Goal: Task Accomplishment & Management: Use online tool/utility

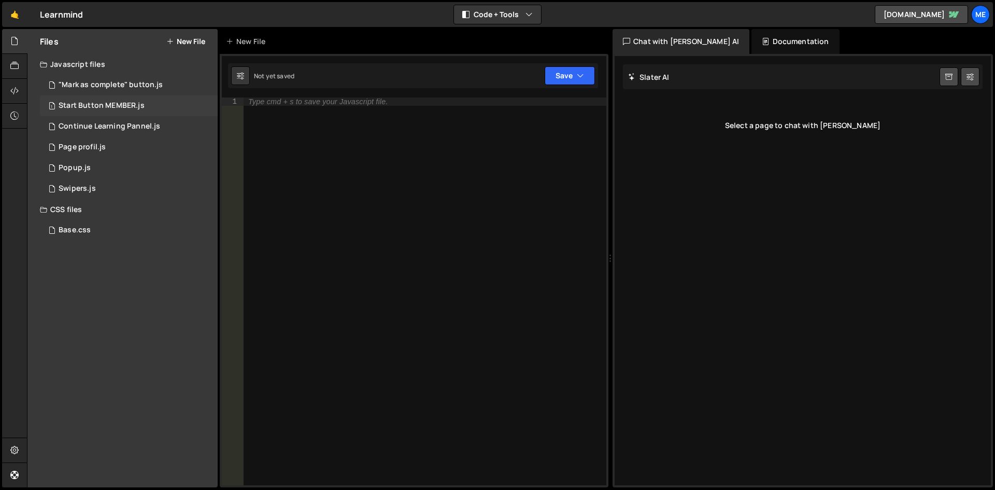
click at [106, 104] on div "Start Button MEMBER.js" at bounding box center [102, 105] width 86 height 9
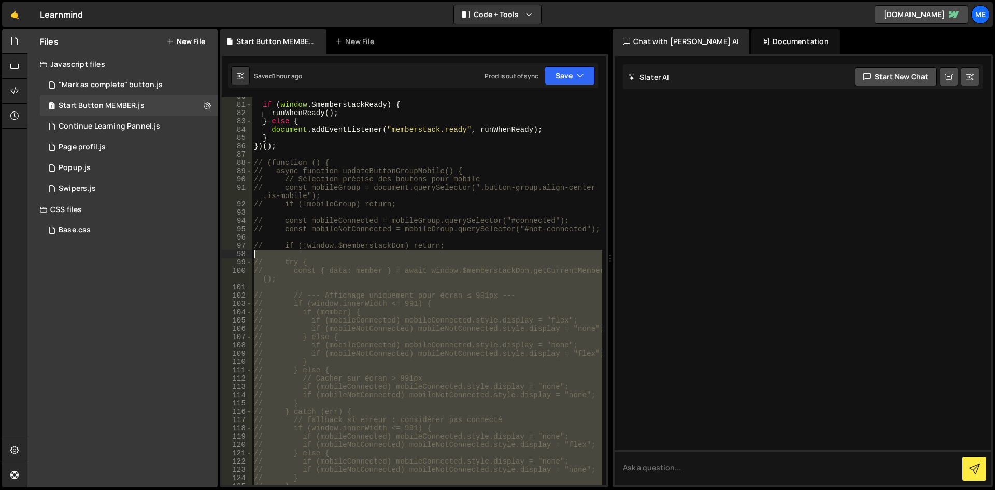
scroll to position [663, 0]
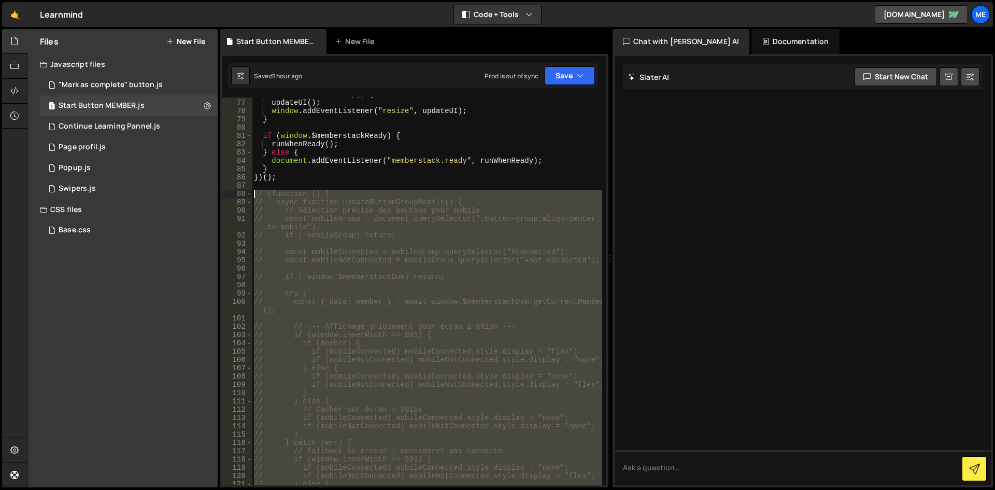
drag, startPoint x: 327, startPoint y: 383, endPoint x: 227, endPoint y: 194, distance: 214.1
click at [227, 194] on div "76 77 78 79 80 81 82 83 84 85 86 87 88 89 90 91 92 93 94 95 96 97 98 99 100 101…" at bounding box center [414, 291] width 385 height 388
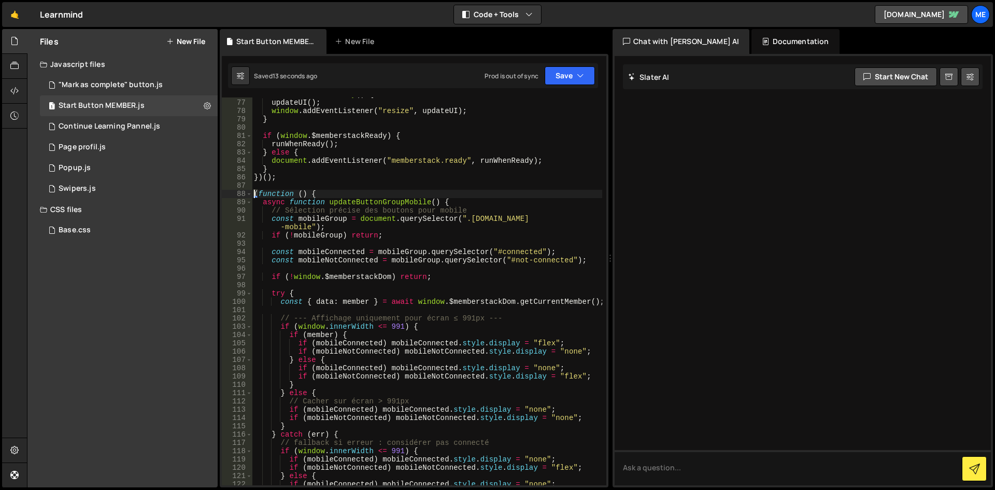
scroll to position [849, 0]
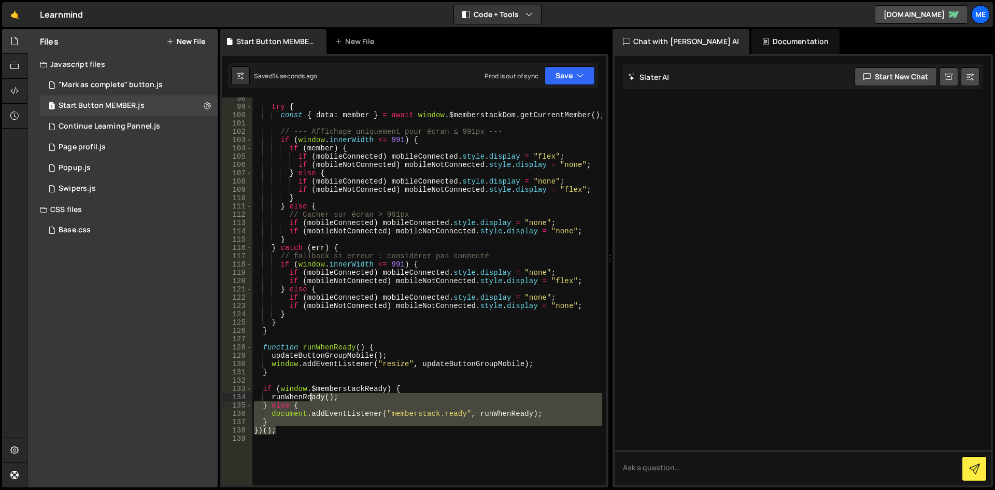
drag, startPoint x: 308, startPoint y: 433, endPoint x: 319, endPoint y: 357, distance: 77.0
click at [321, 340] on div "try { const { data : member } = await window . $memberstackDom . getCurrentMemb…" at bounding box center [427, 296] width 350 height 404
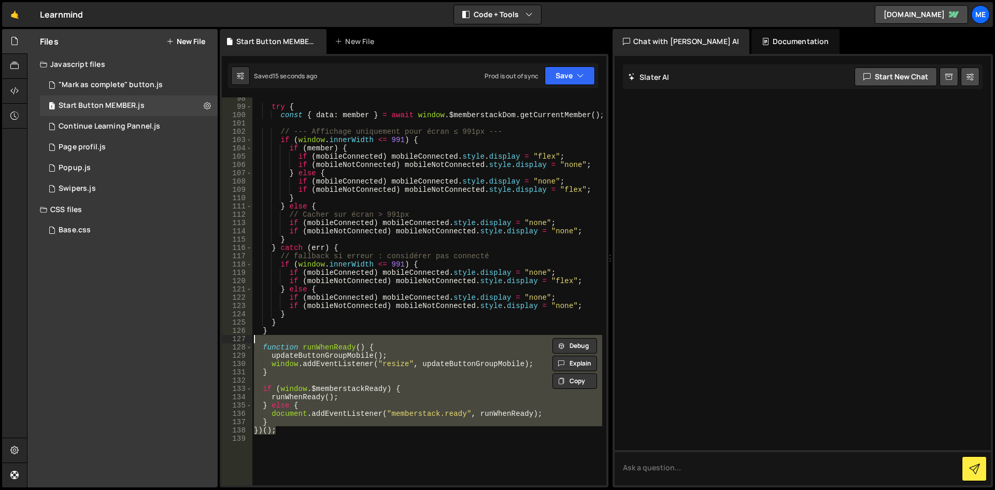
click at [322, 414] on div "try { const { data : member } = await window . $memberstackDom . getCurrentMemb…" at bounding box center [427, 291] width 350 height 388
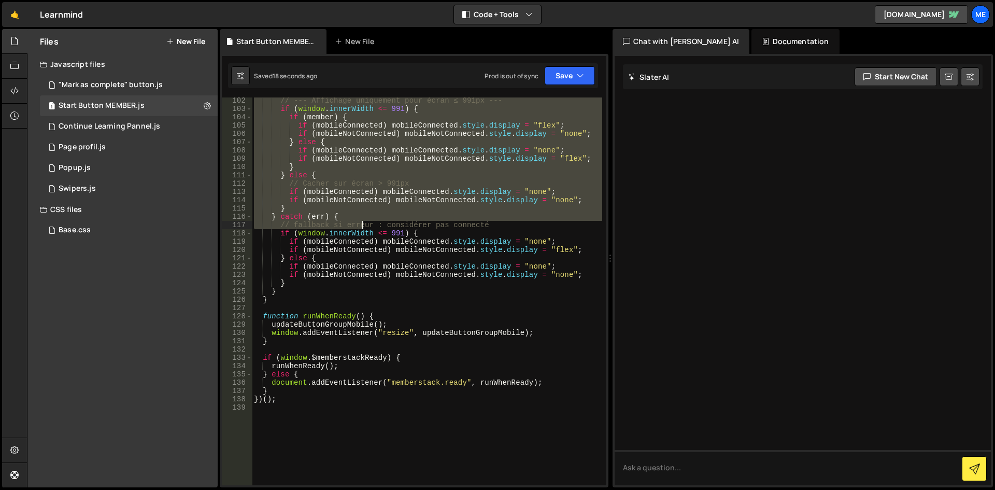
scroll to position [880, 0]
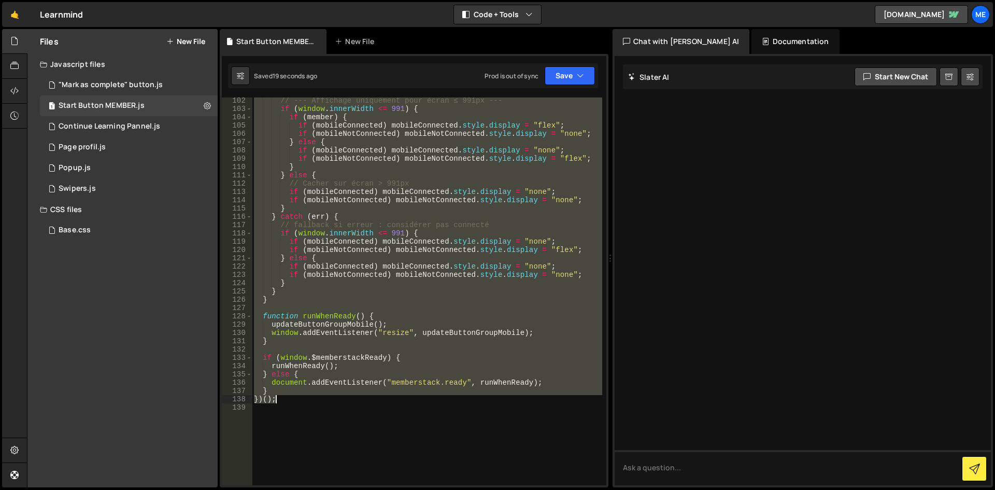
drag, startPoint x: 255, startPoint y: 162, endPoint x: 338, endPoint y: 401, distance: 252.3
click at [338, 401] on div "// --- Affichage uniquement pour écran ≤ 991px --- if ( window . innerWidth <= …" at bounding box center [427, 298] width 350 height 404
click at [350, 384] on div "// --- Affichage uniquement pour écran ≤ 991px --- if ( window . innerWidth <= …" at bounding box center [427, 291] width 350 height 388
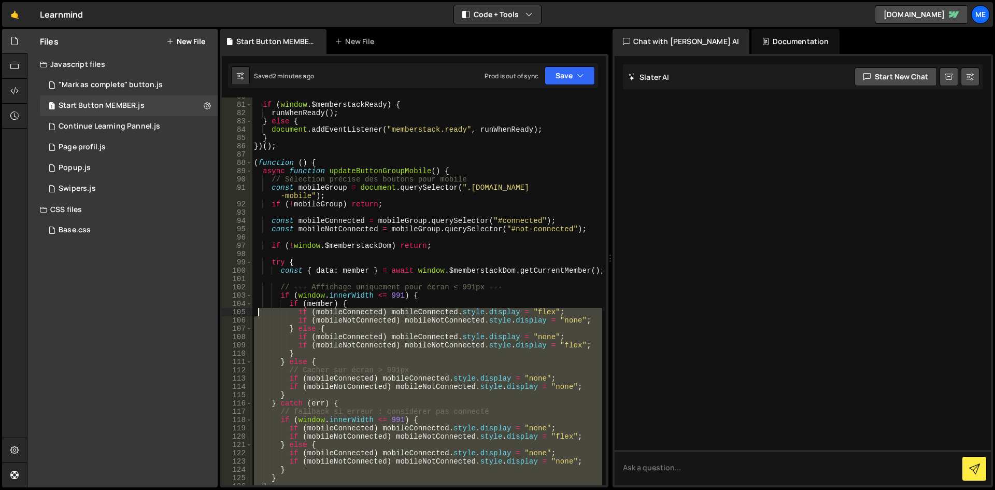
scroll to position [600, 0]
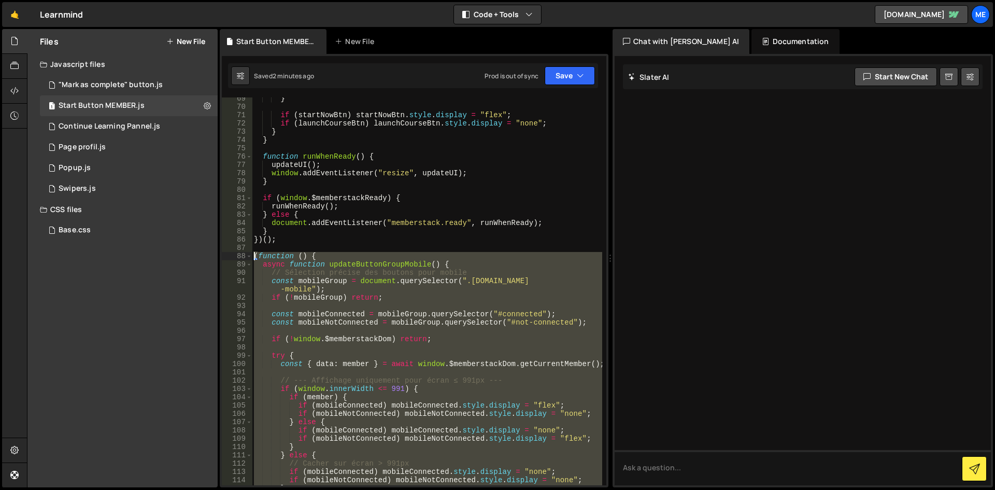
drag, startPoint x: 326, startPoint y: 395, endPoint x: 242, endPoint y: 256, distance: 162.8
click at [242, 256] on div "document.addEventListener("memberstack.ready", runWhenReady); 69 70 71 72 73 74…" at bounding box center [414, 291] width 385 height 388
type textarea "(function () { async function updateButtonGroupMobile() {"
paste textarea
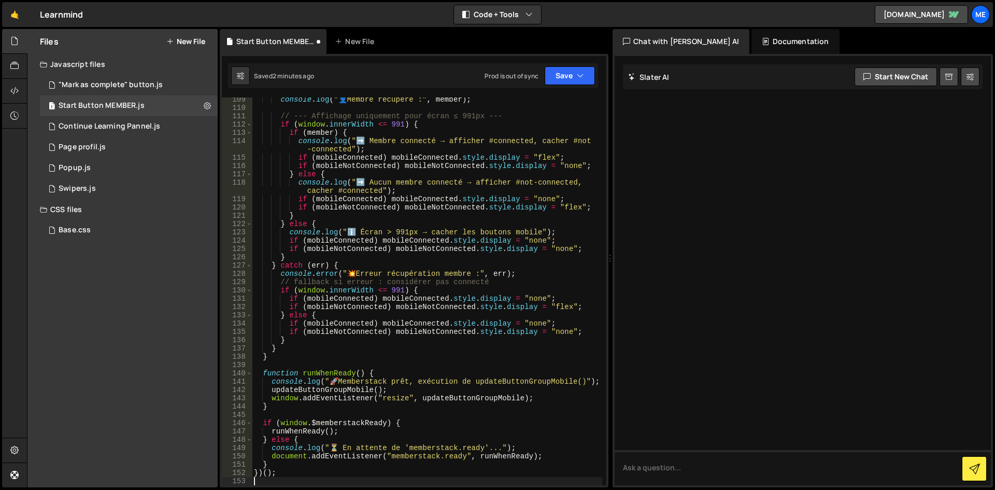
click at [367, 277] on div "console . log ( " 👤 Membre récupéré :" , member ) ; // --- Affichage uniquement…" at bounding box center [427, 297] width 350 height 404
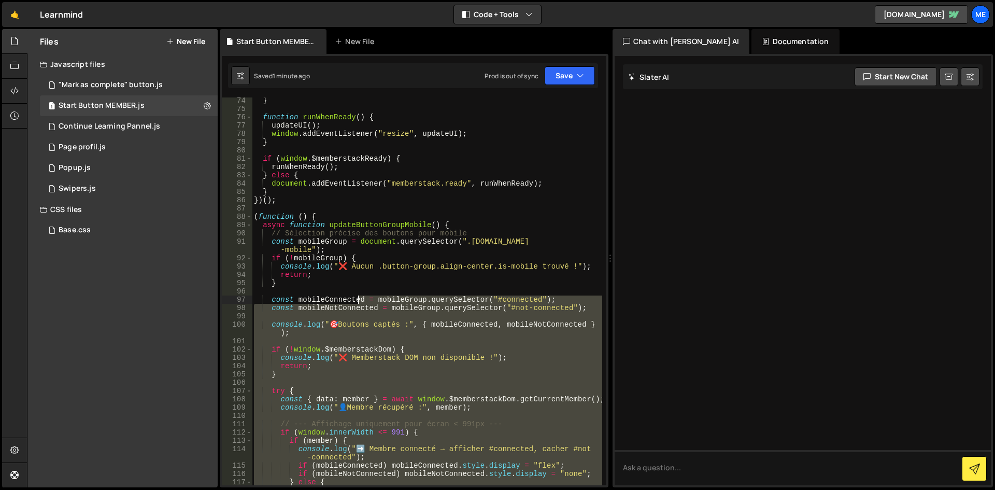
scroll to position [609, 0]
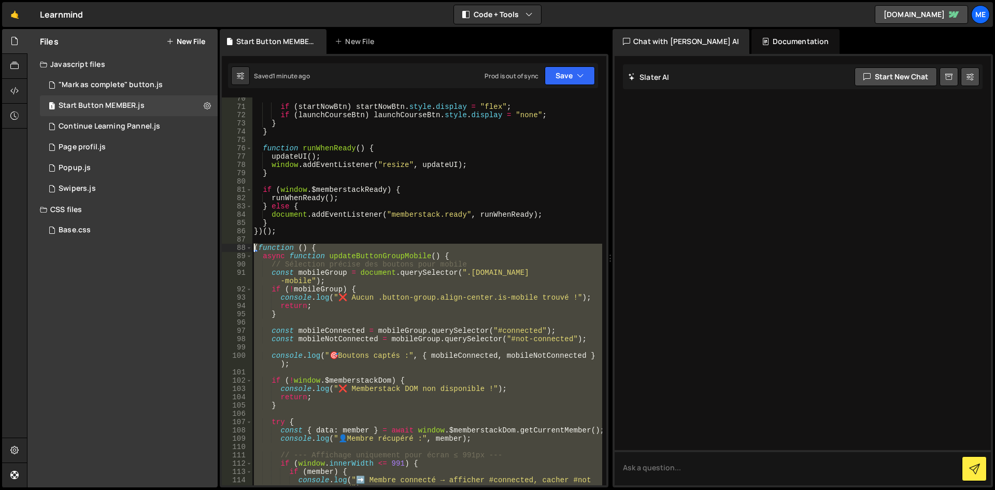
drag, startPoint x: 376, startPoint y: 235, endPoint x: 256, endPoint y: 245, distance: 120.7
click at [256, 245] on div "if ( startNowBtn ) startNowBtn . style . display = "flex" ; if ( launchCourseBt…" at bounding box center [427, 300] width 350 height 413
type textarea "(function () { async function updateButtonGroupMobile() {"
paste textarea
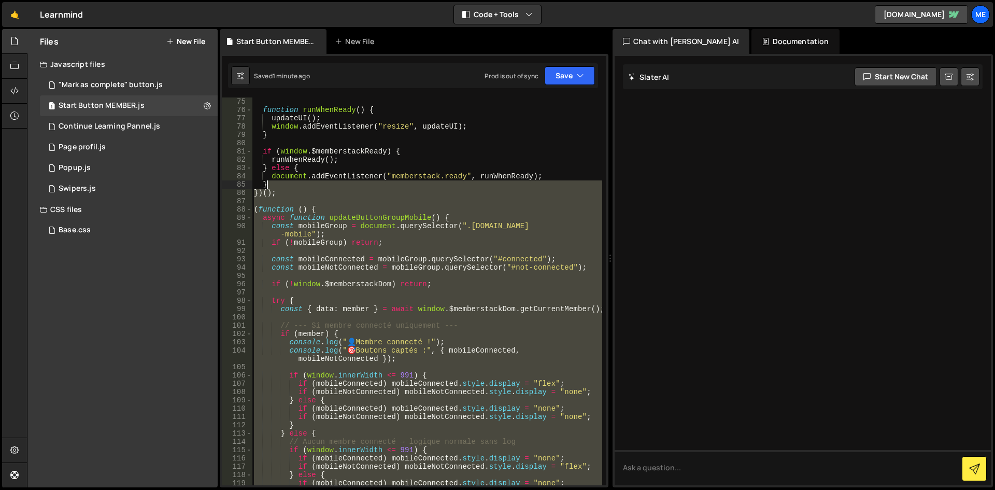
scroll to position [647, 0]
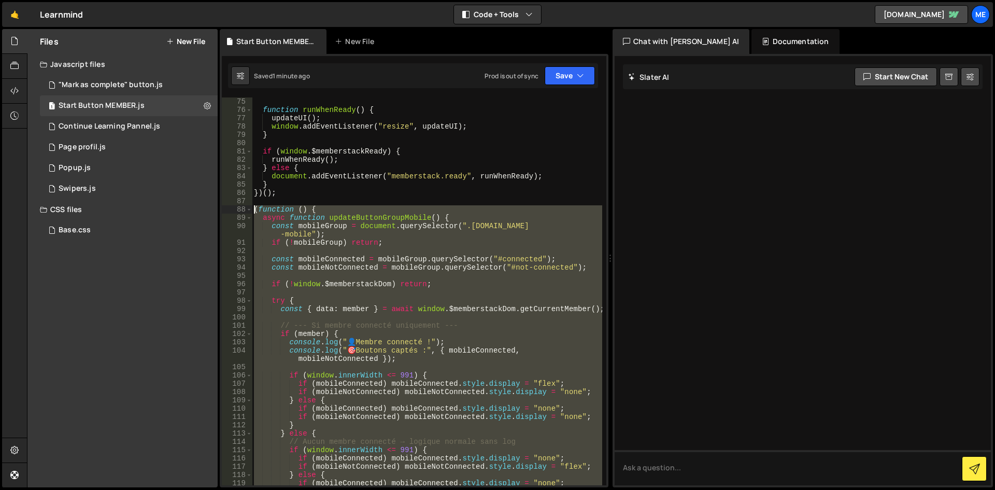
type textarea "(function () { async function updateButtonGroupMobile() {"
drag, startPoint x: 294, startPoint y: 431, endPoint x: 225, endPoint y: 209, distance: 232.5
click at [225, 209] on div "(function () { async function updateButtonGroupMobile() { 75 76 77 78 79 80 81 …" at bounding box center [414, 291] width 385 height 388
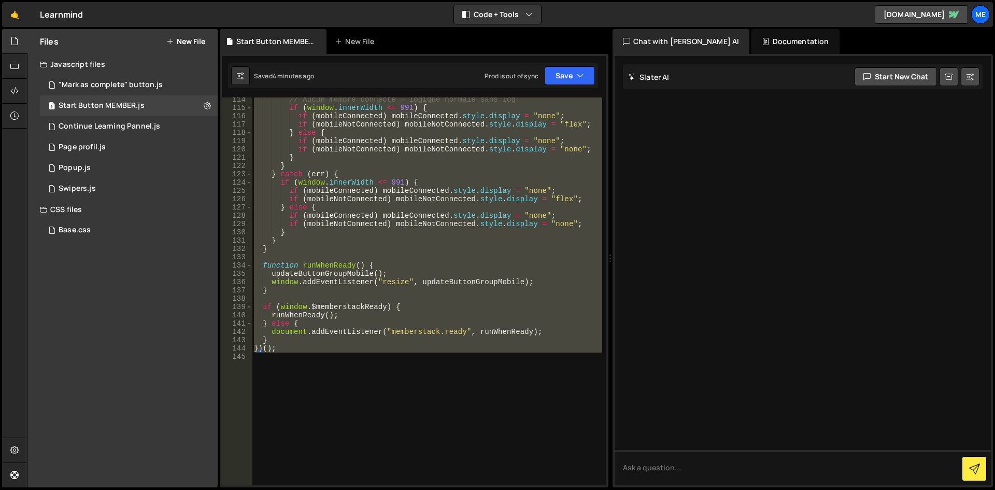
paste textarea
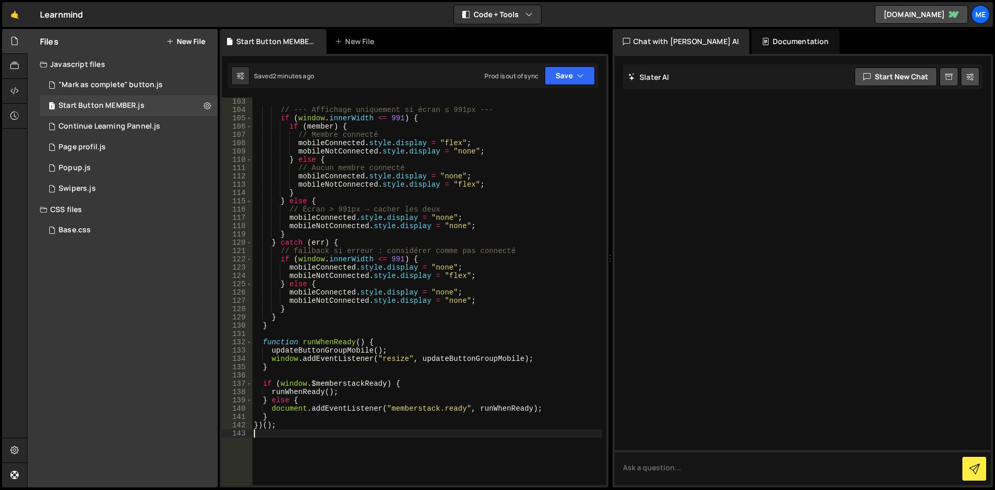
scroll to position [950, 0]
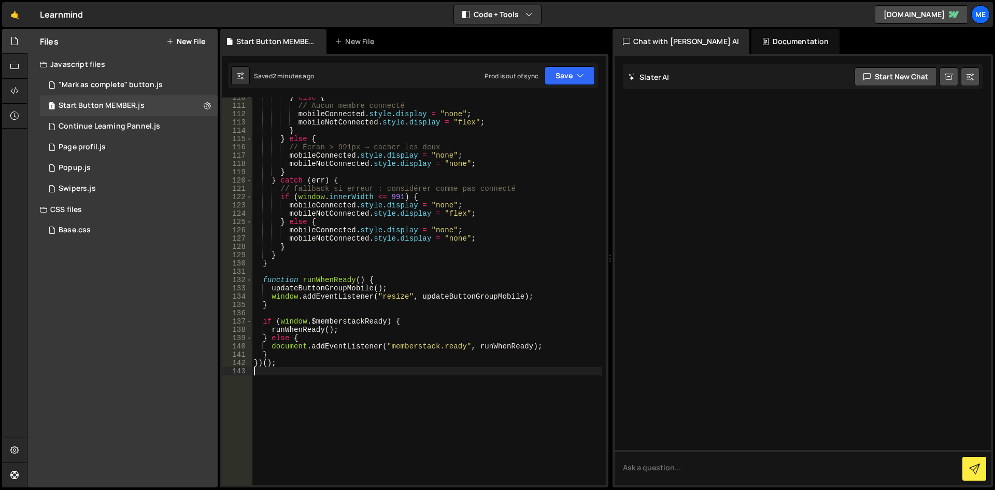
drag, startPoint x: 320, startPoint y: 373, endPoint x: 318, endPoint y: 367, distance: 6.3
click at [318, 367] on div "} else { // Aucun membre connecté mobileConnected . style . display = "none" ; …" at bounding box center [427, 295] width 350 height 404
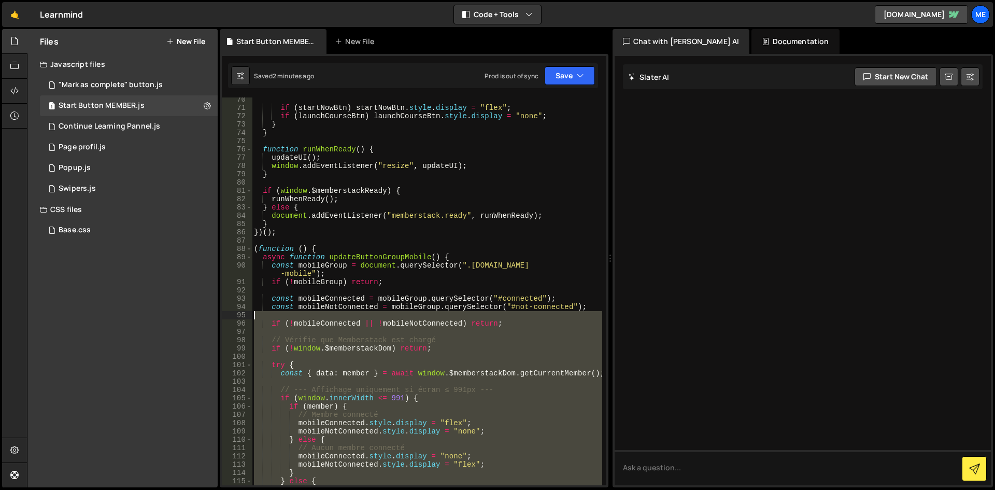
scroll to position [608, 0]
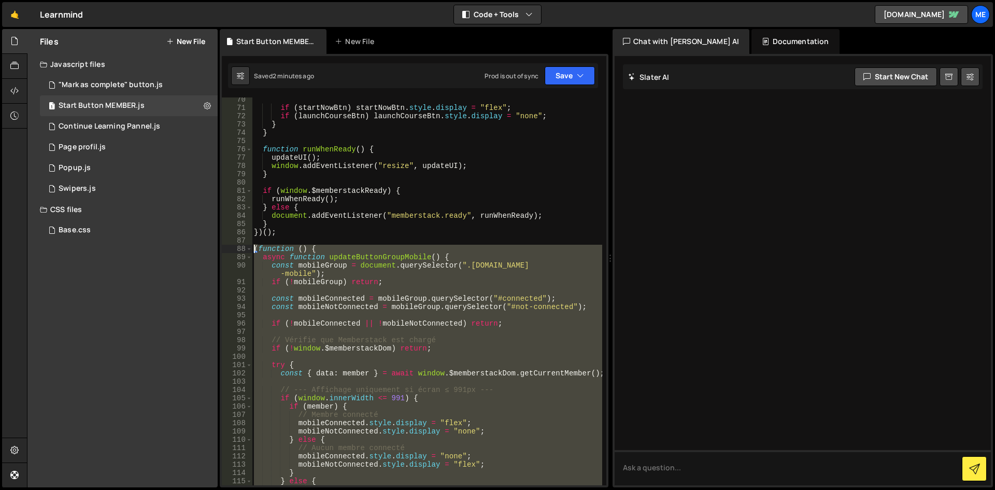
drag, startPoint x: 302, startPoint y: 370, endPoint x: 245, endPoint y: 244, distance: 138.5
click at [245, 246] on div "70 71 72 73 74 75 76 77 78 79 80 81 82 83 84 85 86 87 88 89 90 91 92 93 94 95 9…" at bounding box center [414, 291] width 385 height 388
type textarea "(function () { async function updateButtonGroupMobile() {"
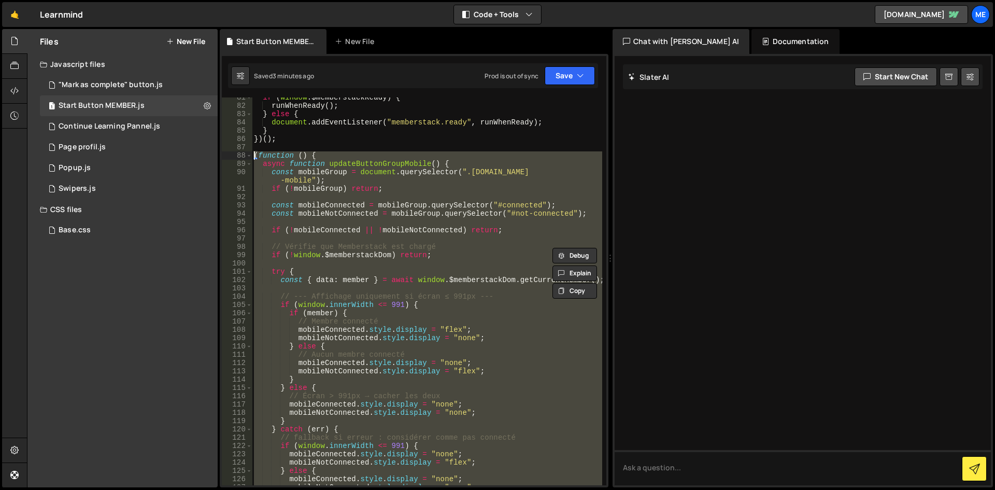
scroll to position [732, 0]
paste textarea
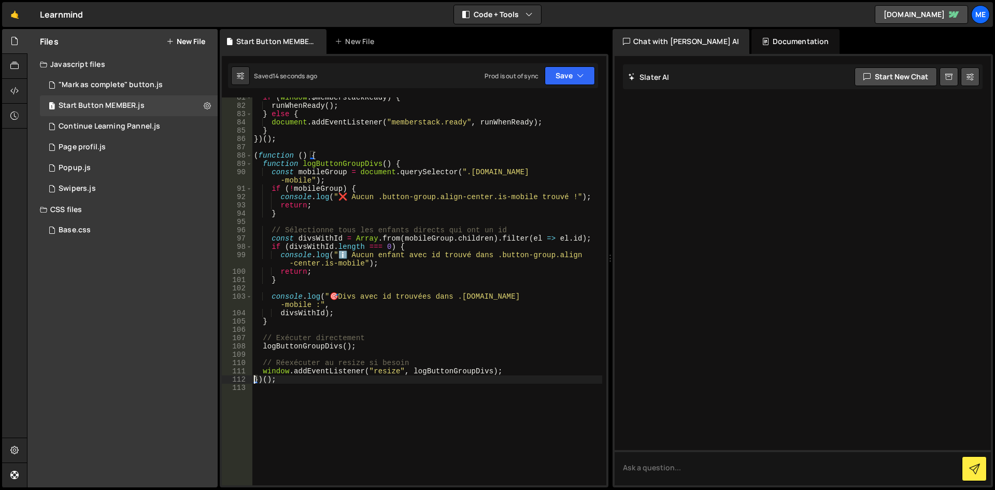
scroll to position [670, 0]
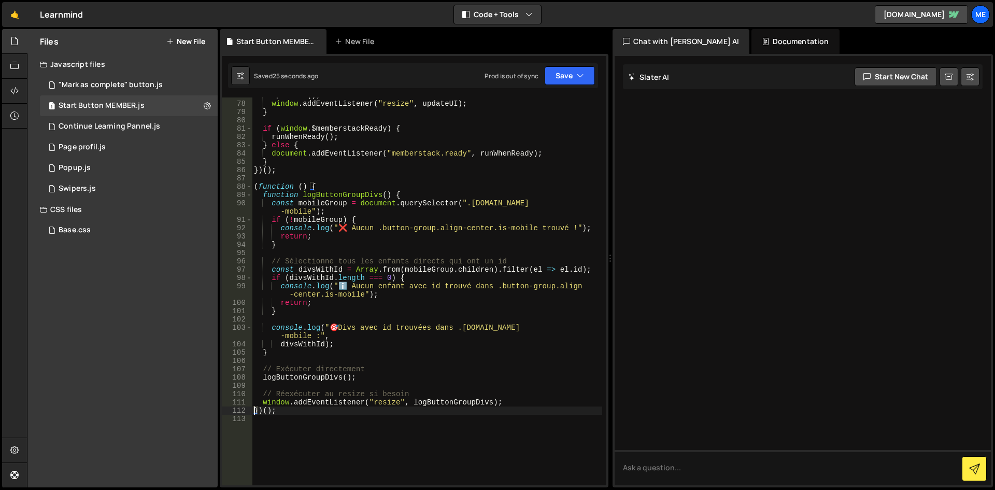
click at [521, 205] on div "updateUI ( ) ; window . addEventListener ( "resize" , updateUI ) ; } if ( windo…" at bounding box center [427, 293] width 350 height 404
click at [518, 202] on div "updateUI ( ) ; window . addEventListener ( "resize" , updateUI ) ; } if ( windo…" at bounding box center [427, 293] width 350 height 404
click at [580, 202] on div "updateUI ( ) ; window . addEventListener ( "resize" , updateUI ) ; } if ( windo…" at bounding box center [427, 293] width 350 height 404
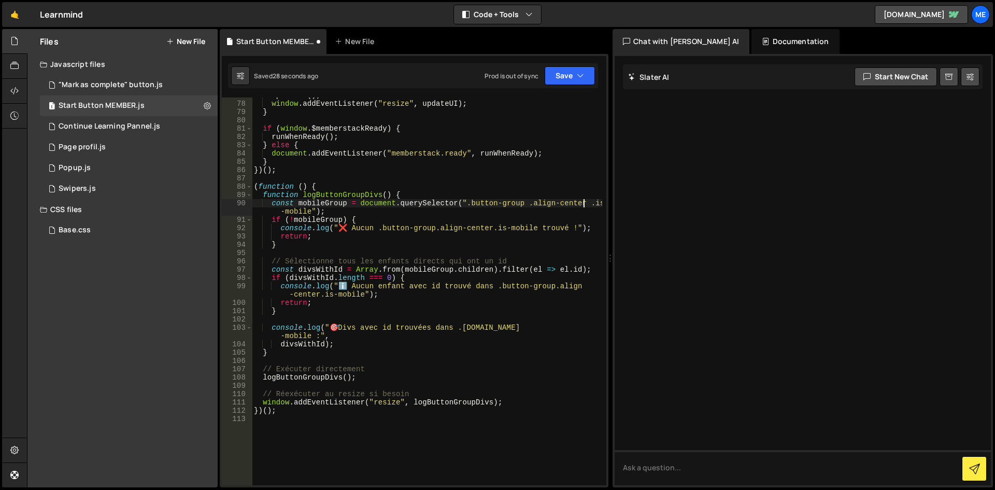
click at [566, 226] on div "updateUI ( ) ; window . addEventListener ( "resize" , updateUI ) ; } if ( windo…" at bounding box center [427, 293] width 350 height 404
click at [505, 231] on div "updateUI ( ) ; window . addEventListener ( "resize" , updateUI ) ; } if ( windo…" at bounding box center [427, 293] width 350 height 404
drag, startPoint x: 389, startPoint y: 294, endPoint x: 348, endPoint y: 288, distance: 40.9
click at [348, 288] on div "updateUI ( ) ; window . addEventListener ( "resize" , updateUI ) ; } if ( windo…" at bounding box center [427, 293] width 350 height 404
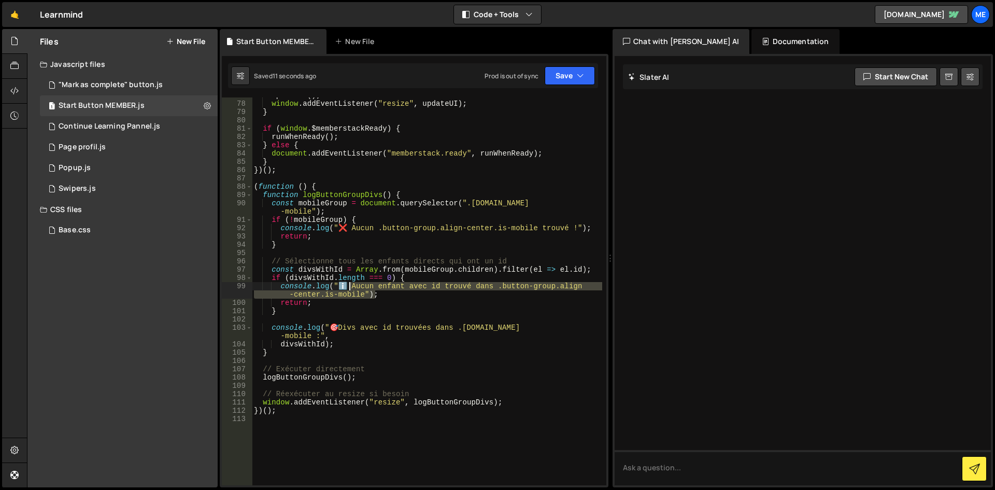
type textarea "console.log("ℹ️ Aucun enfant avec id trouvé dans .button-group.align-center.is-…"
click at [301, 439] on div "updateUI ( ) ; window . addEventListener ( "resize" , updateUI ) ; } if ( windo…" at bounding box center [427, 293] width 350 height 404
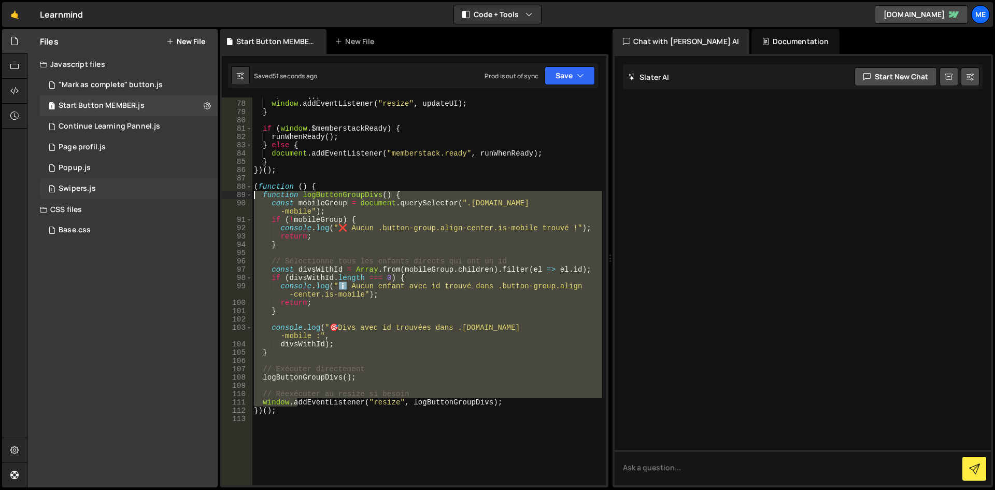
drag, startPoint x: 298, startPoint y: 399, endPoint x: 198, endPoint y: 198, distance: 224.7
click at [195, 195] on div "Files New File Javascript files 1 "Mark as complete" button.js 0 1 Start Button…" at bounding box center [511, 258] width 968 height 459
type textarea "function logButtonGroupDivs() { const mobileGroup = document.querySelector(".bu…"
click at [335, 442] on div "updateUI ( ) ; window . addEventListener ( "resize" , updateUI ) ; } if ( windo…" at bounding box center [427, 293] width 350 height 404
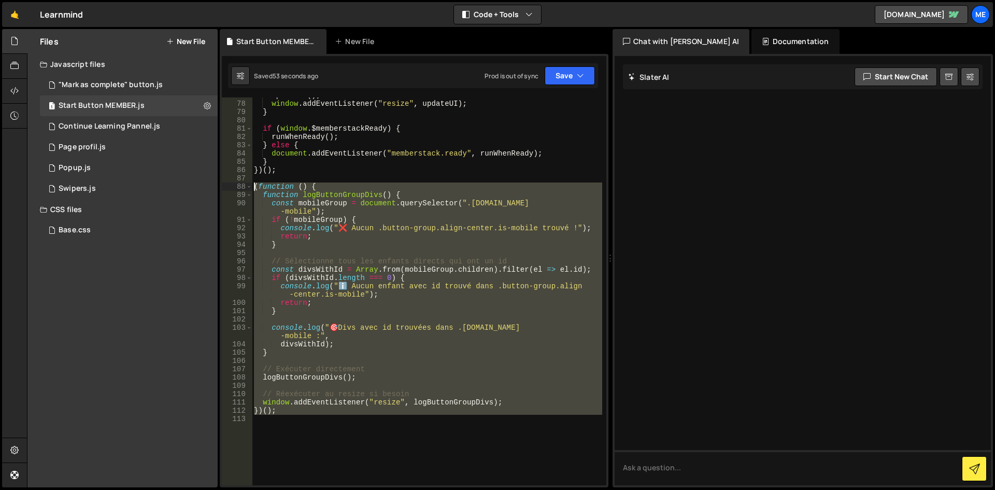
drag, startPoint x: 289, startPoint y: 417, endPoint x: 223, endPoint y: 183, distance: 242.9
click at [223, 183] on div "77 78 79 80 81 82 83 84 85 86 87 88 89 90 91 92 93 94 95 96 97 98 99 100 101 10…" at bounding box center [414, 291] width 385 height 388
type textarea "(function () { function logButtonGroupDivs() {"
paste textarea
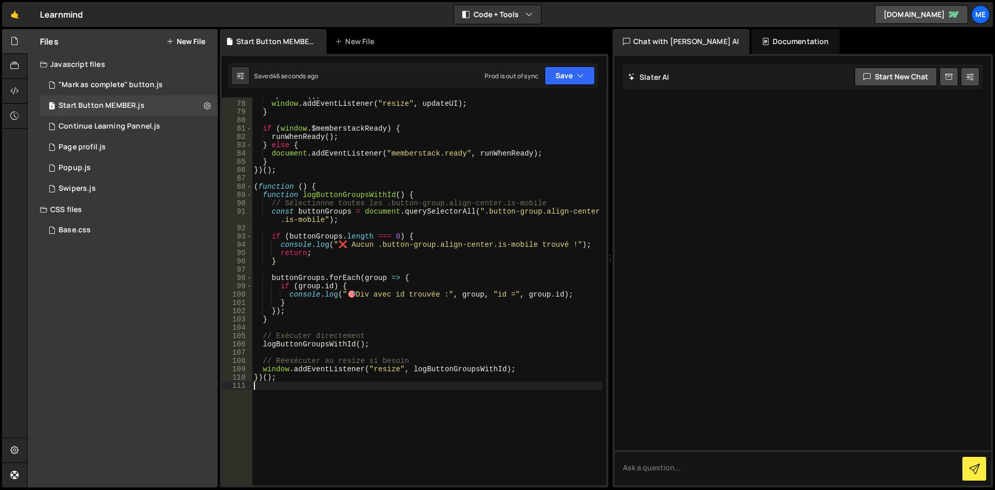
click at [429, 286] on div "updateUI ( ) ; window . addEventListener ( "resize" , updateUI ) ; } if ( windo…" at bounding box center [427, 293] width 350 height 404
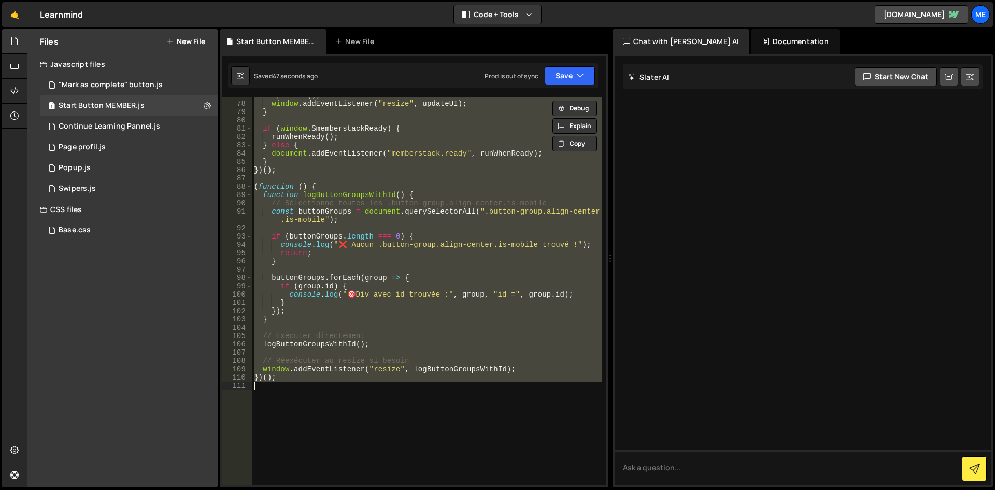
click at [409, 339] on div "updateUI ( ) ; window . addEventListener ( "resize" , updateUI ) ; } if ( windo…" at bounding box center [427, 291] width 350 height 388
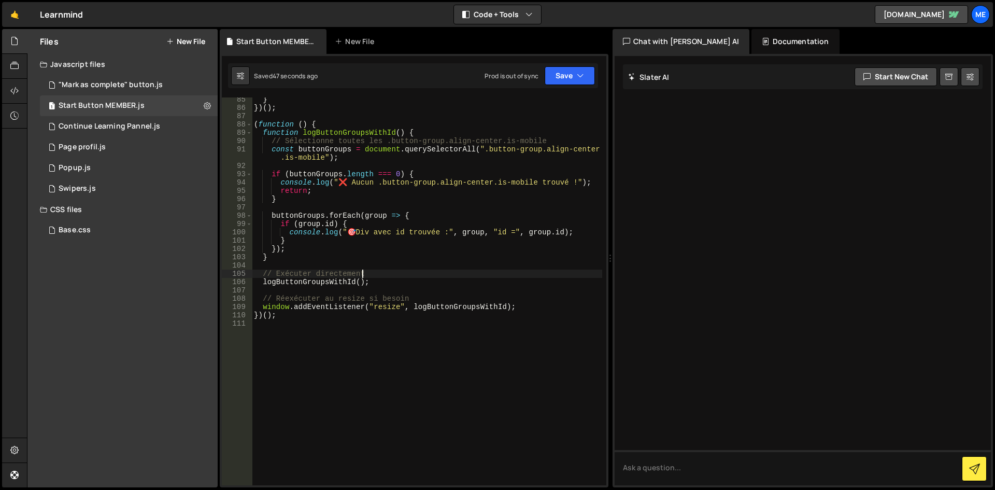
scroll to position [732, 0]
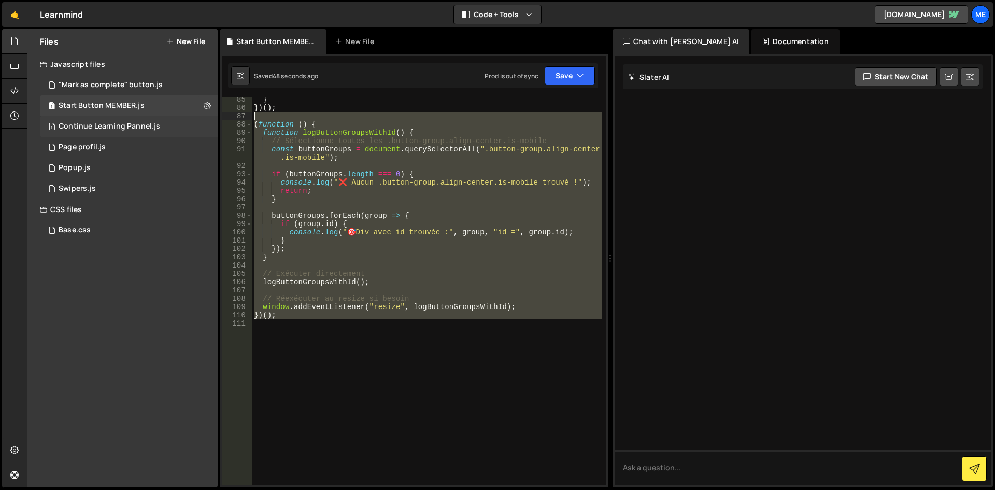
drag, startPoint x: 318, startPoint y: 320, endPoint x: 210, endPoint y: 123, distance: 224.6
click at [210, 123] on div "Files New File Javascript files 1 "Mark as complete" button.js 0 1 Start Button…" at bounding box center [511, 258] width 968 height 459
type textarea "(function () { function logButtonGroupsWithId() {"
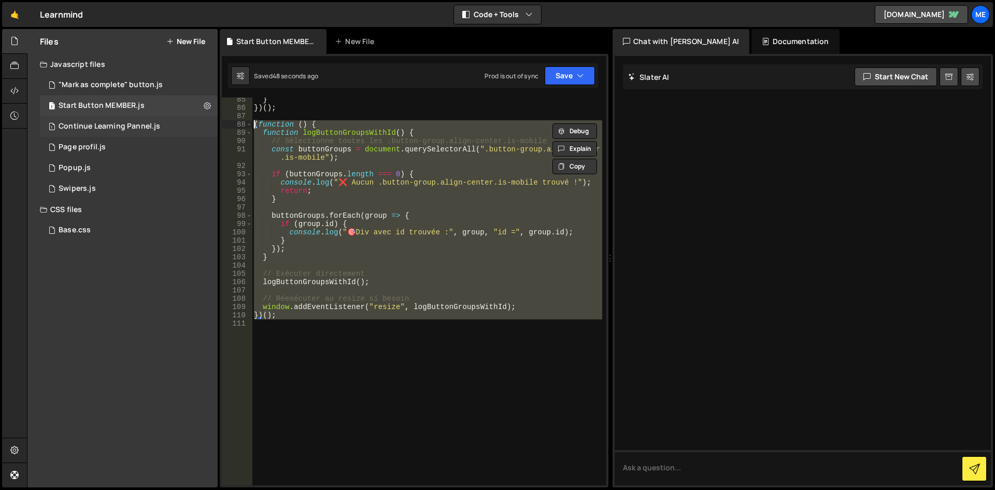
paste textarea
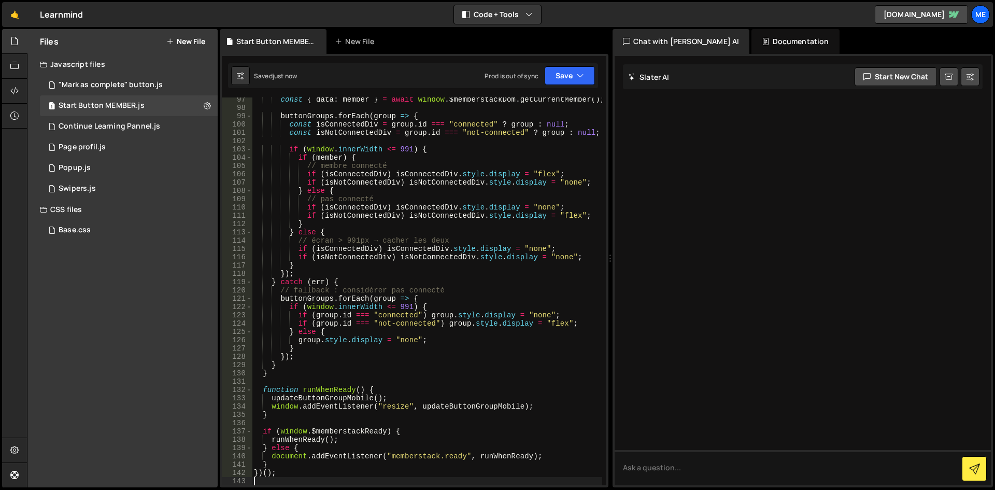
scroll to position [809, 0]
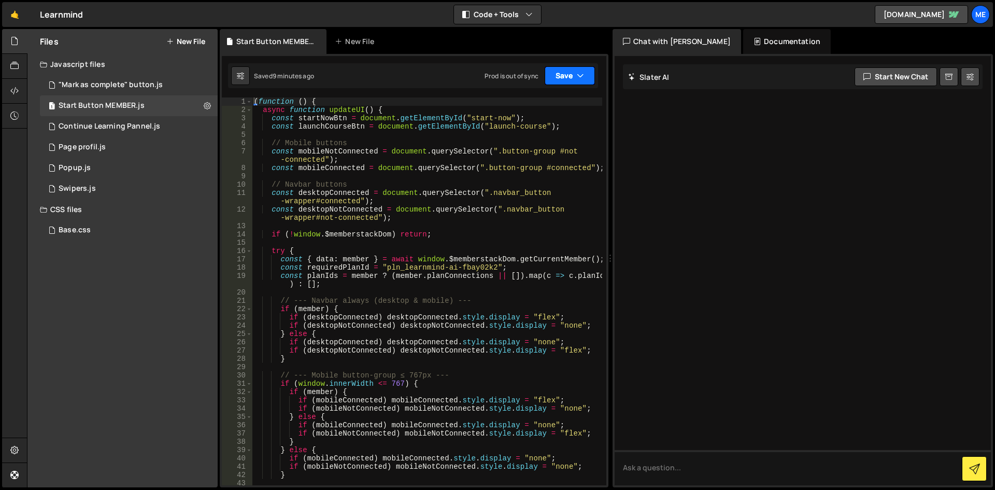
click at [565, 77] on button "Save" at bounding box center [570, 75] width 50 height 19
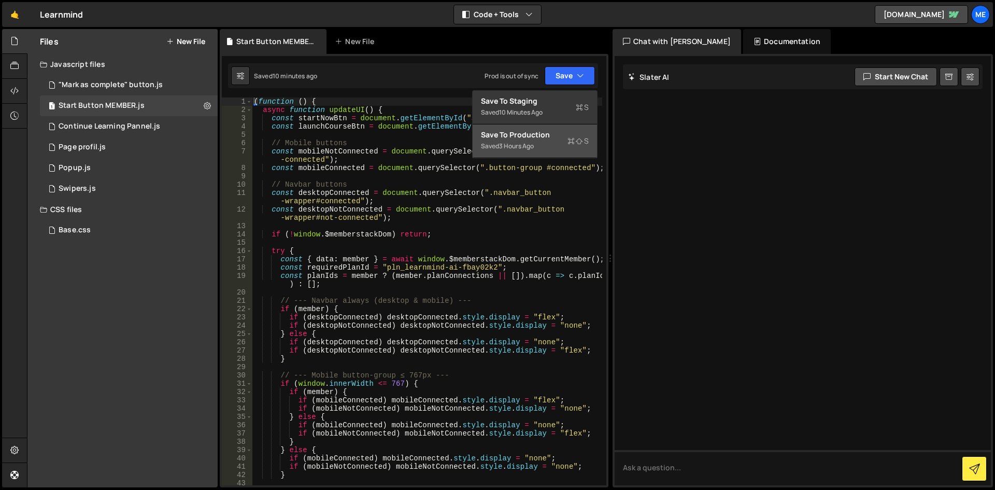
click at [536, 139] on div "Save to Production S" at bounding box center [535, 135] width 108 height 10
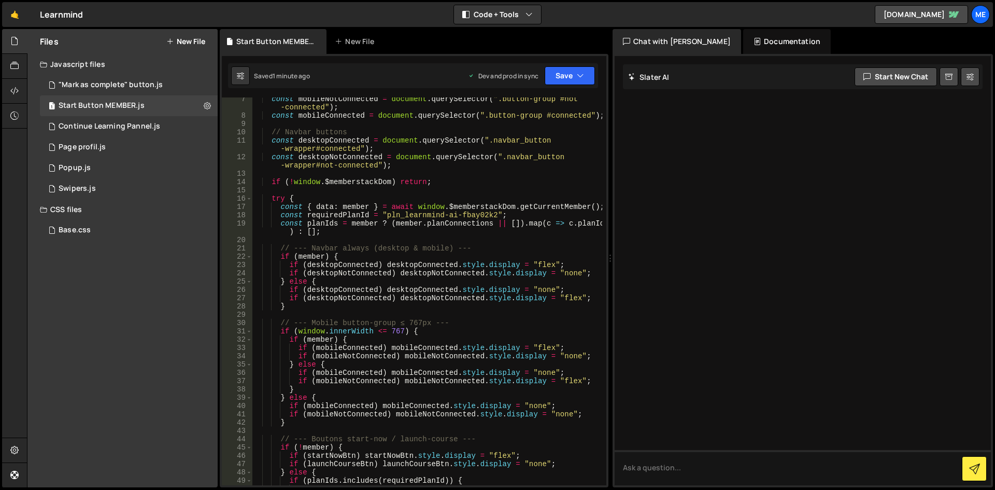
scroll to position [69, 0]
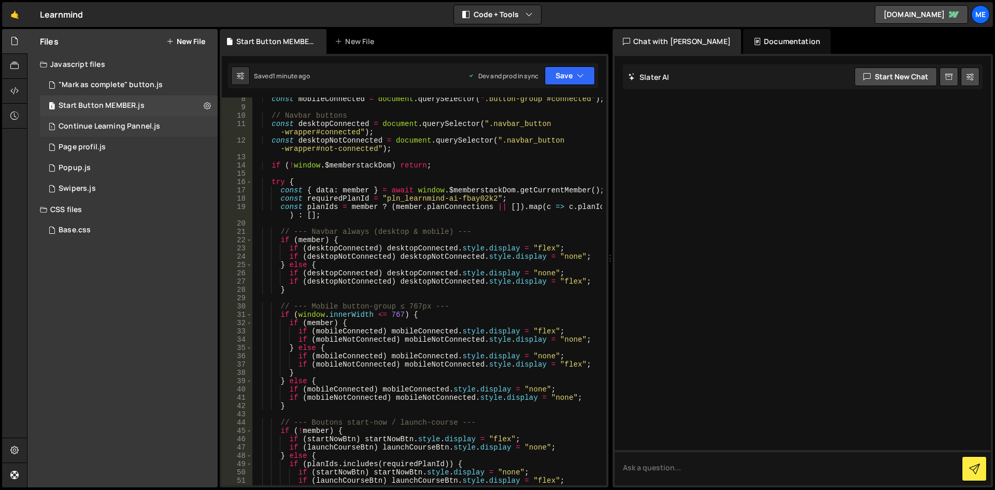
click at [114, 127] on div "Continue Learning Pannel.js" at bounding box center [110, 126] width 102 height 9
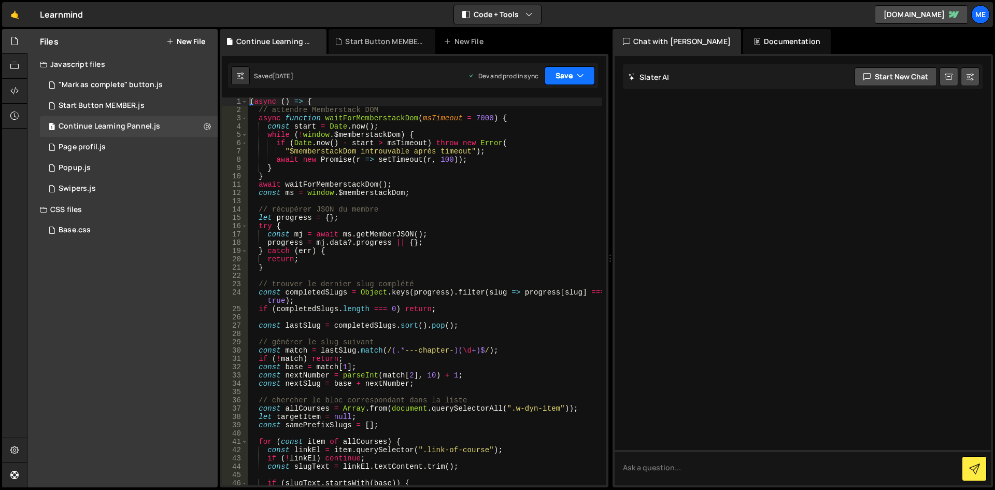
click at [547, 69] on button "Save" at bounding box center [570, 75] width 50 height 19
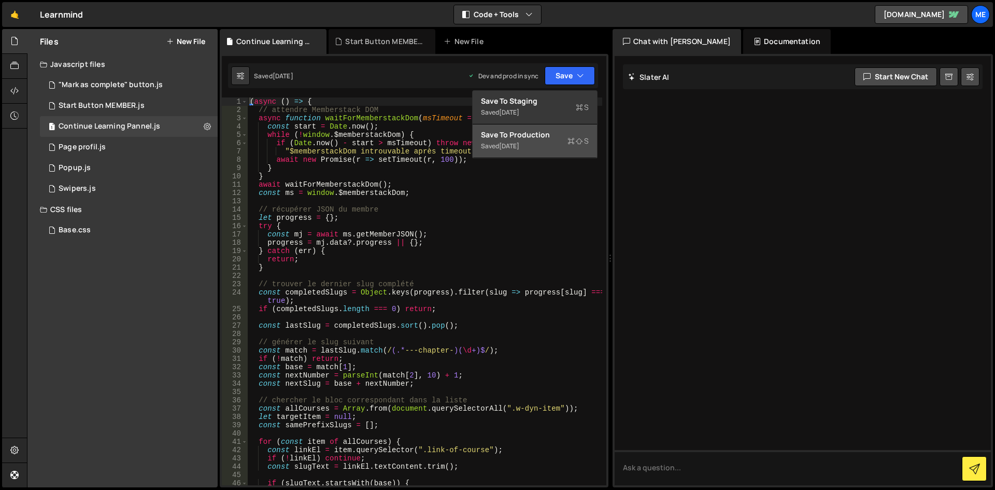
click at [541, 138] on div "Save to Production S" at bounding box center [535, 135] width 108 height 10
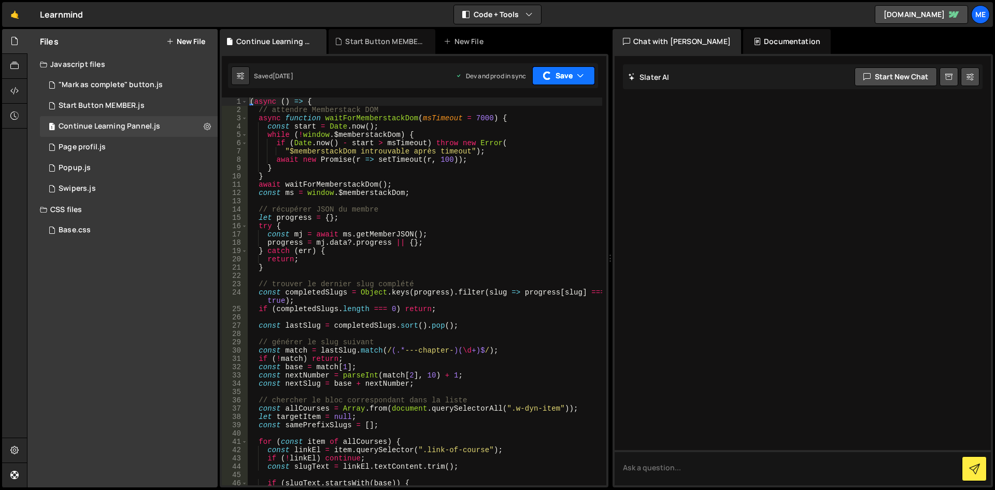
click at [567, 76] on button "Save" at bounding box center [563, 75] width 63 height 19
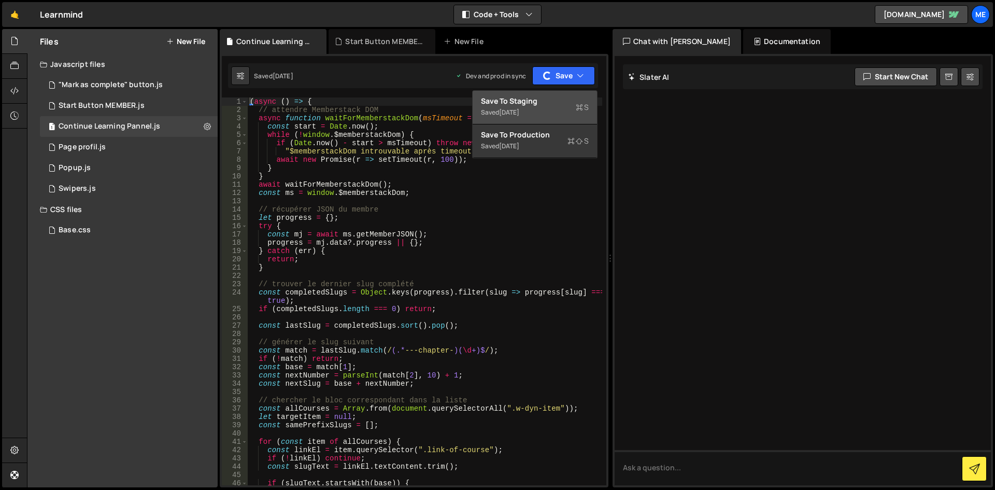
click at [519, 112] on div "[DATE]" at bounding box center [509, 112] width 20 height 9
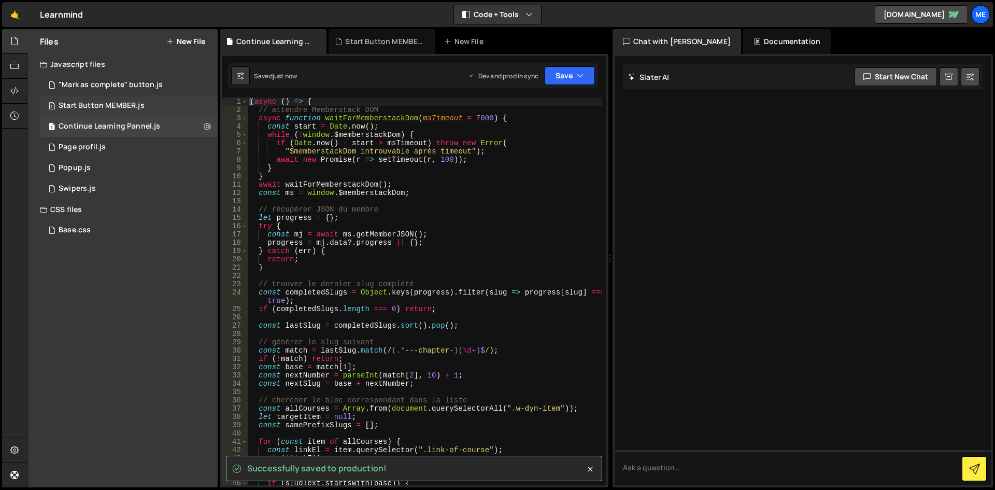
click at [134, 104] on div "Start Button MEMBER.js" at bounding box center [102, 105] width 86 height 9
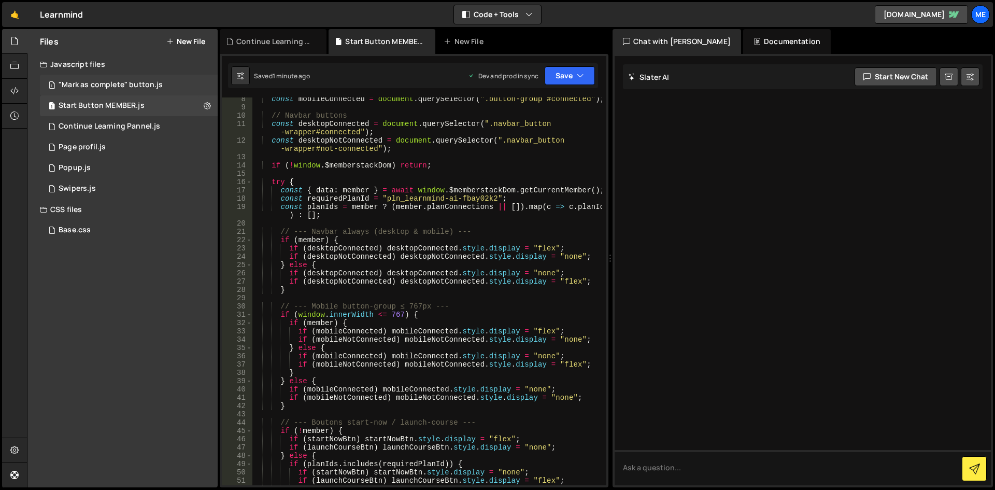
click at [134, 83] on div ""Mark as complete" button.js" at bounding box center [111, 84] width 104 height 9
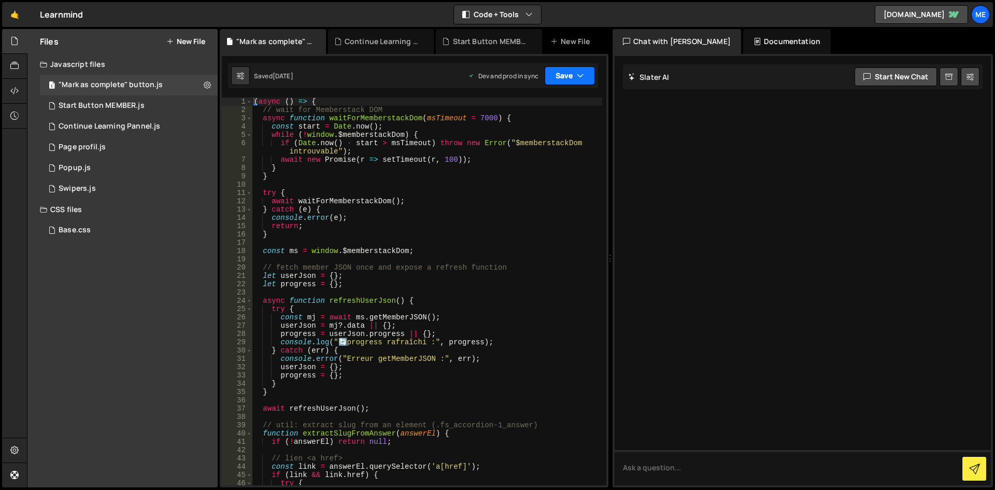
click at [558, 81] on button "Save" at bounding box center [570, 75] width 50 height 19
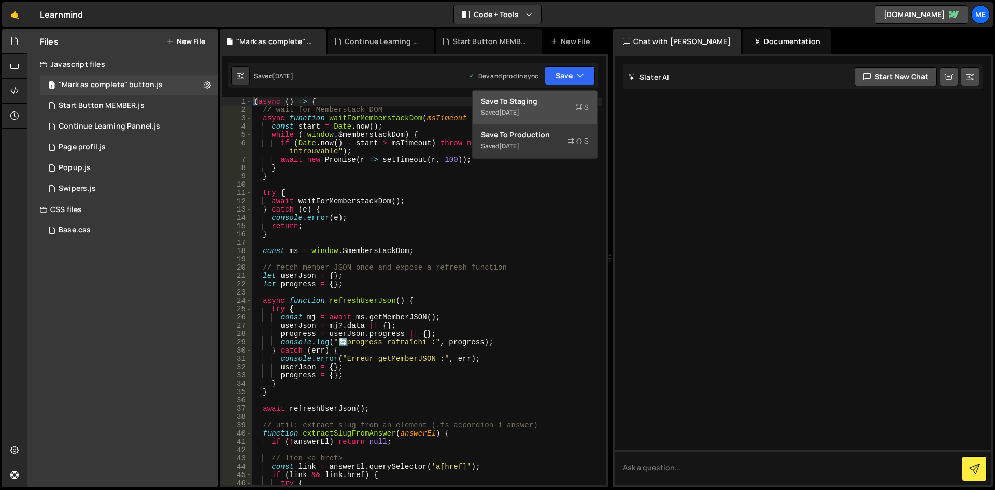
click at [550, 99] on div "Save to Staging S" at bounding box center [535, 101] width 108 height 10
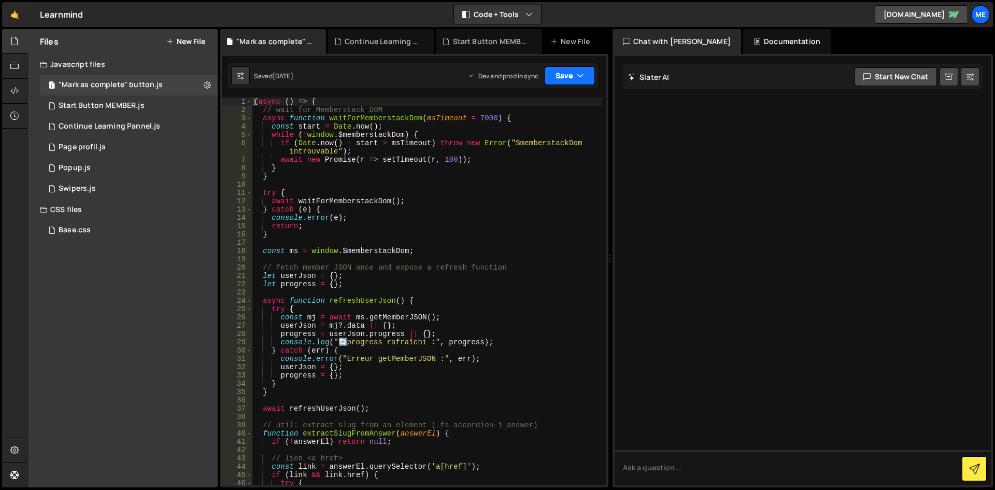
click at [567, 71] on button "Save" at bounding box center [570, 75] width 50 height 19
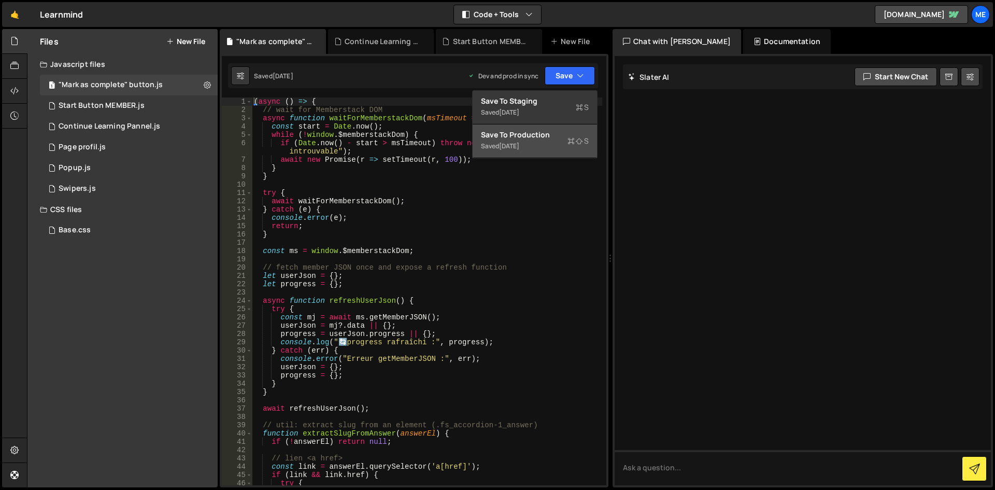
click at [517, 145] on div "[DATE]" at bounding box center [509, 146] width 20 height 9
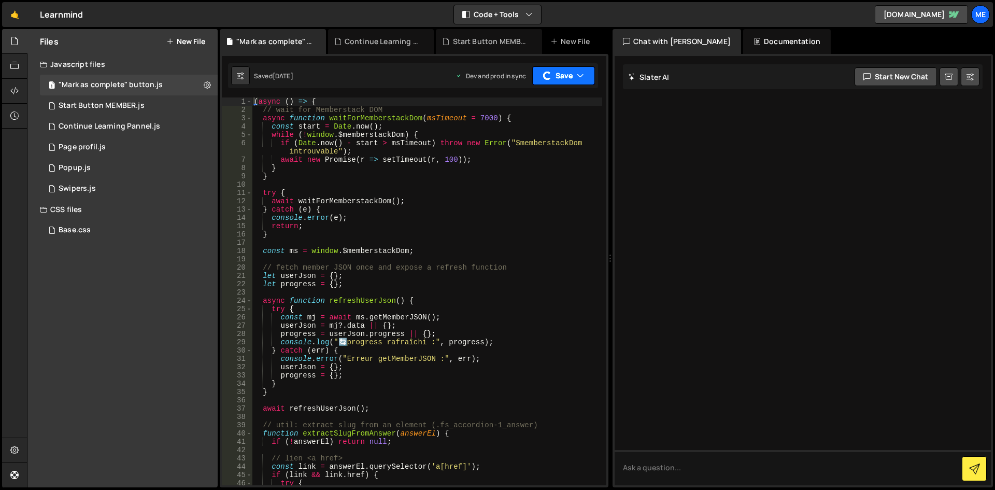
click at [550, 71] on button "Save" at bounding box center [563, 75] width 63 height 19
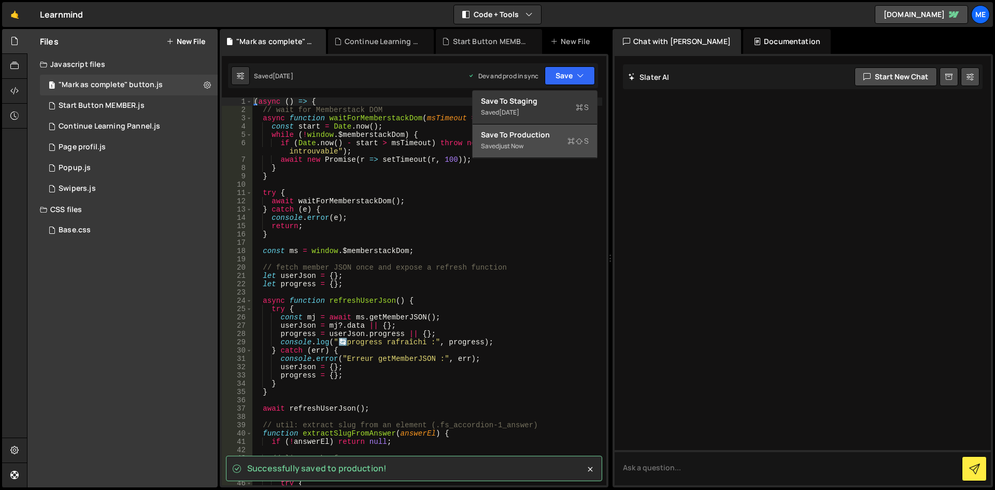
click at [537, 124] on button "Save to Production S Saved just now" at bounding box center [535, 141] width 124 height 34
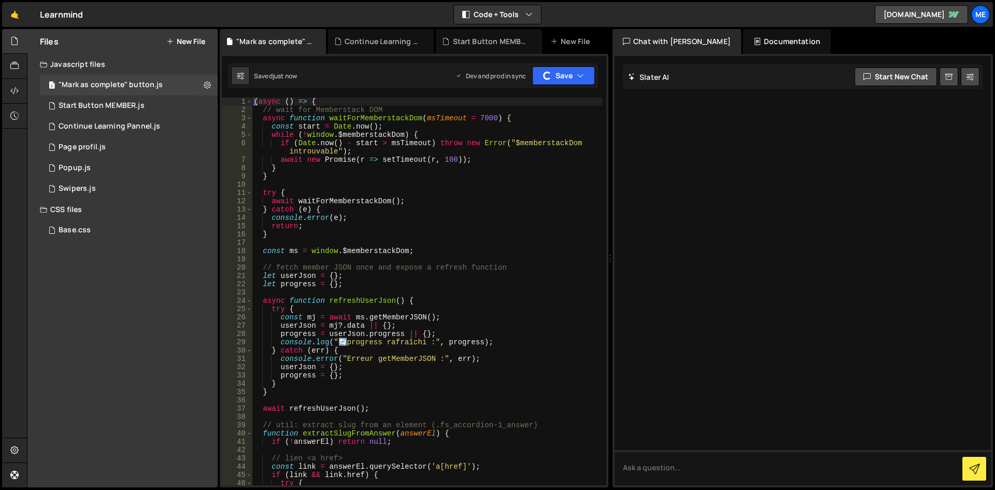
click at [566, 85] on div "Saved just now Dev and prod in sync Upgrade to Edit Save Save to Staging S Save…" at bounding box center [413, 75] width 370 height 25
click at [565, 77] on button "Save" at bounding box center [563, 75] width 63 height 19
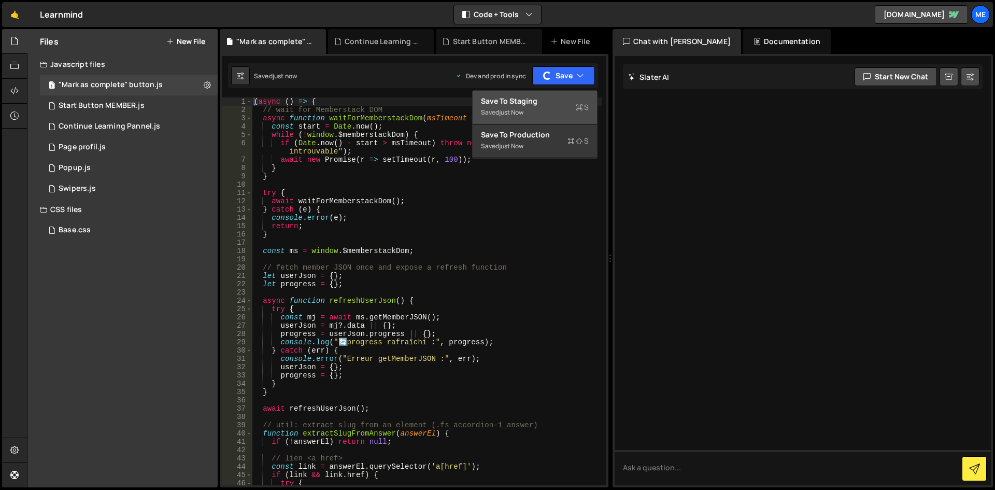
click at [537, 94] on button "Save to Staging S Saved just now" at bounding box center [535, 108] width 124 height 34
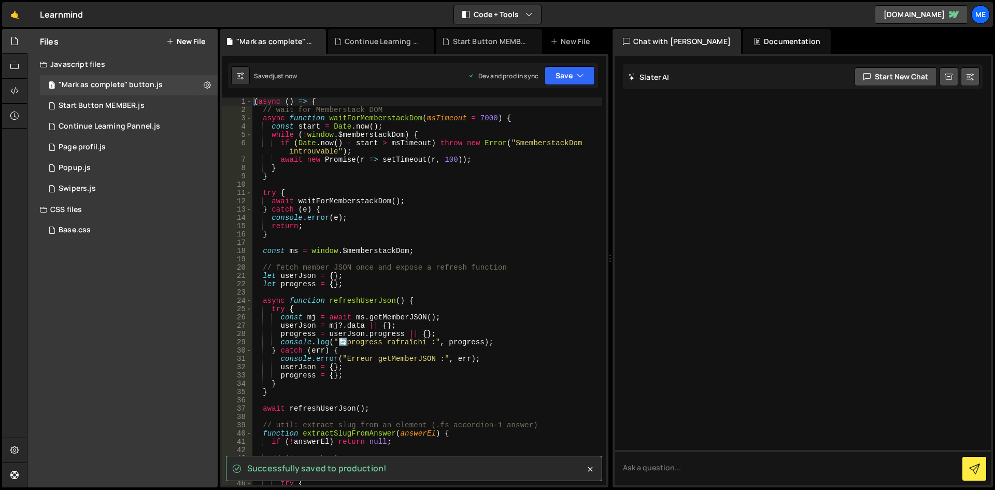
click at [126, 204] on div "CSS files" at bounding box center [122, 209] width 190 height 21
click at [125, 194] on div "1 Swipers.js 0" at bounding box center [129, 188] width 178 height 21
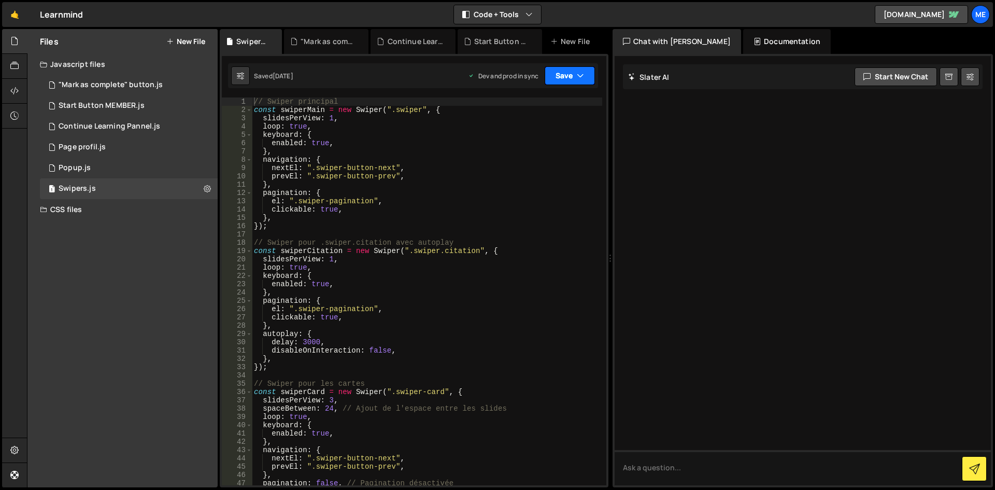
click at [576, 67] on button "Save" at bounding box center [570, 75] width 50 height 19
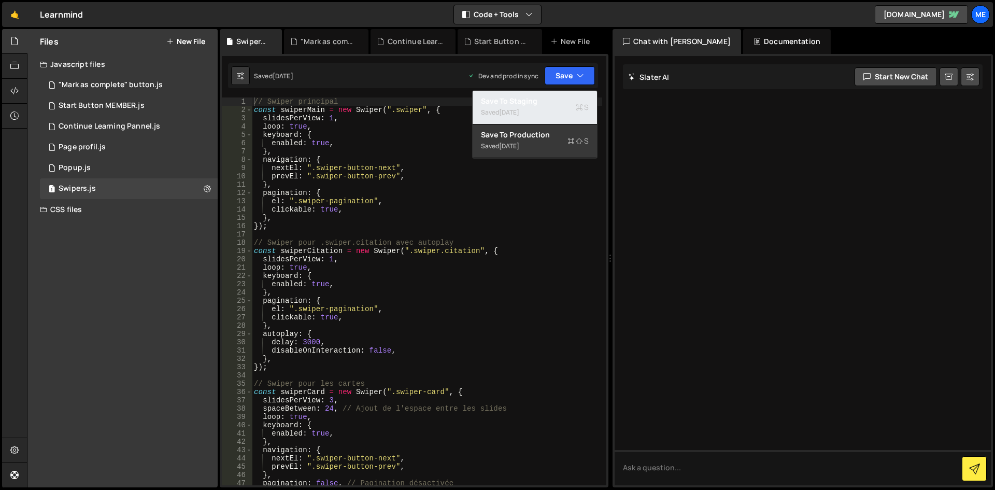
click at [560, 109] on div "Saved [DATE]" at bounding box center [535, 112] width 108 height 12
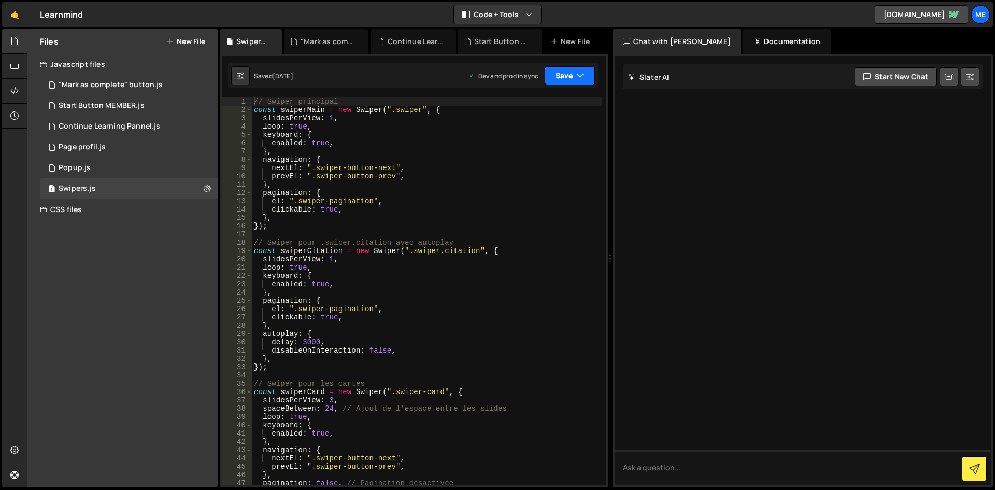
click at [576, 72] on button "Save" at bounding box center [570, 75] width 50 height 19
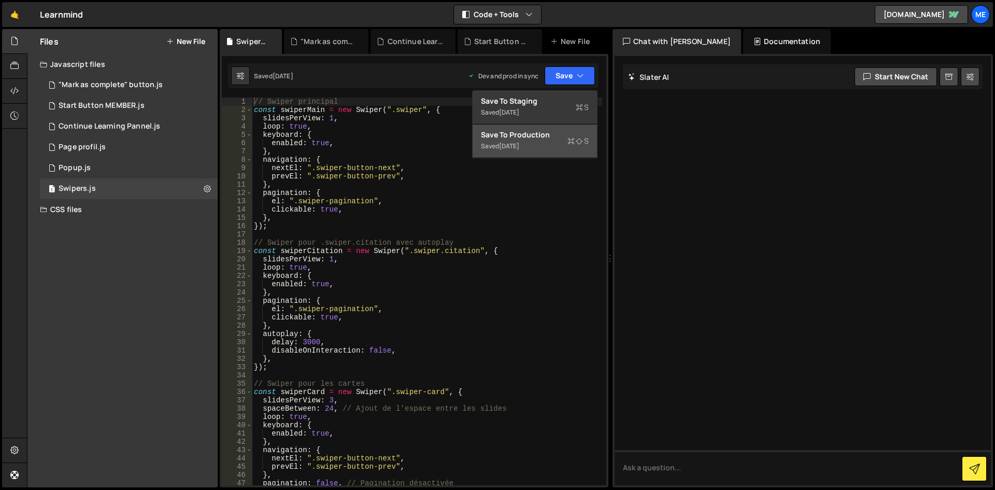
click at [530, 137] on div "Save to Production S" at bounding box center [535, 135] width 108 height 10
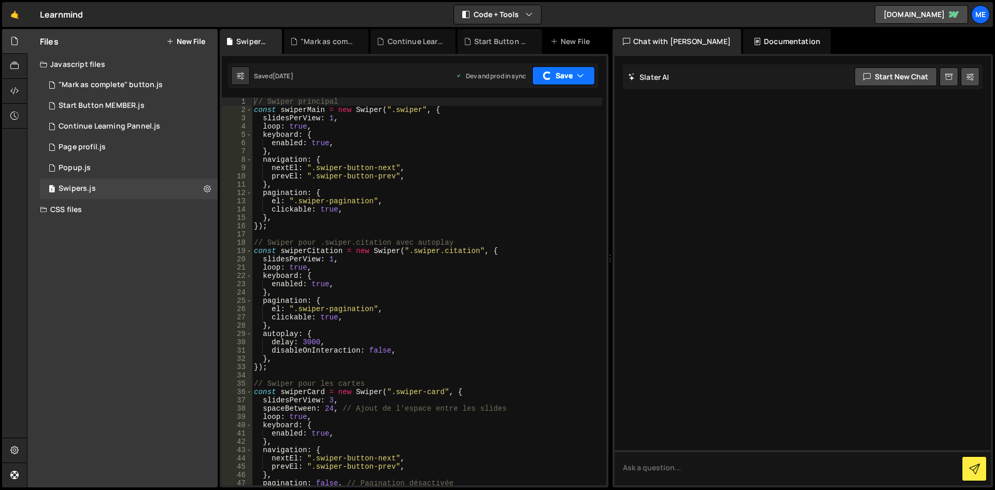
click at [565, 73] on button "Save" at bounding box center [563, 75] width 63 height 19
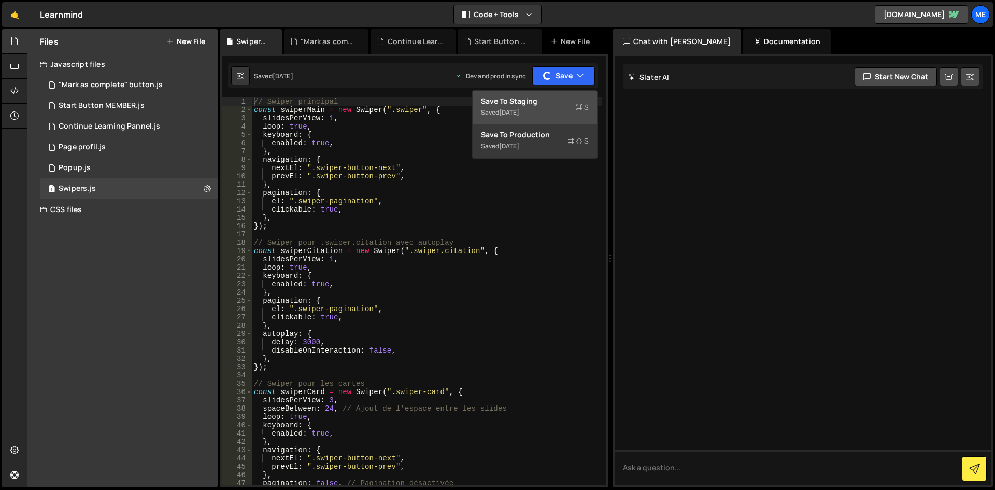
click at [499, 104] on div "Save to Staging S" at bounding box center [535, 101] width 108 height 10
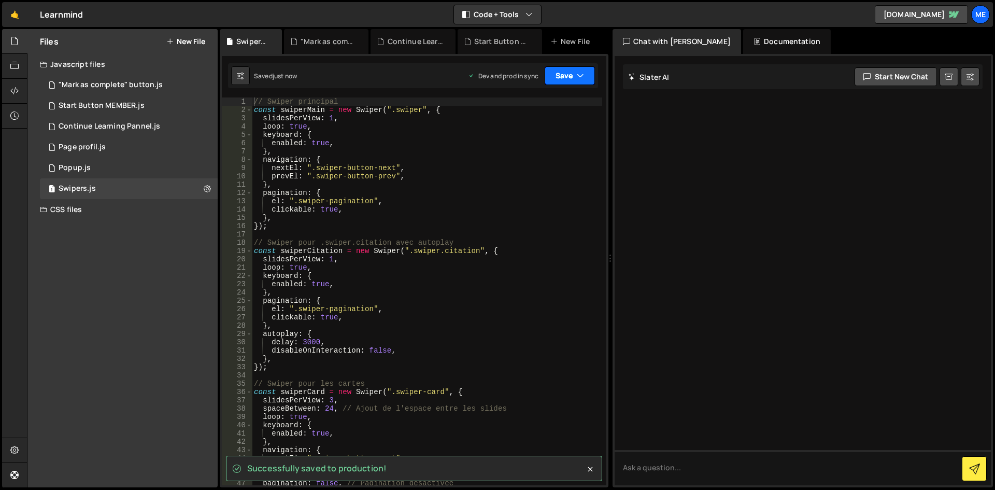
click at [554, 75] on button "Save" at bounding box center [570, 75] width 50 height 19
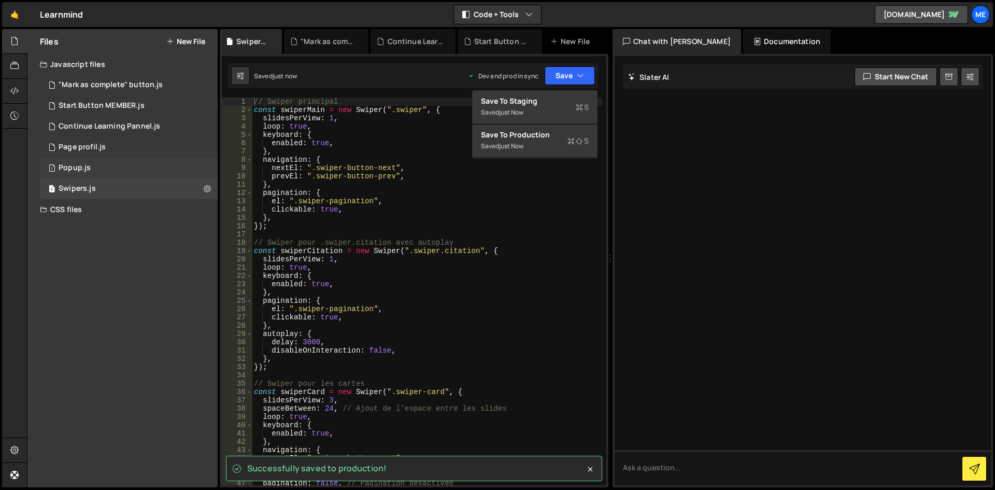
click at [127, 162] on div "1 Popup.js 0" at bounding box center [129, 168] width 178 height 21
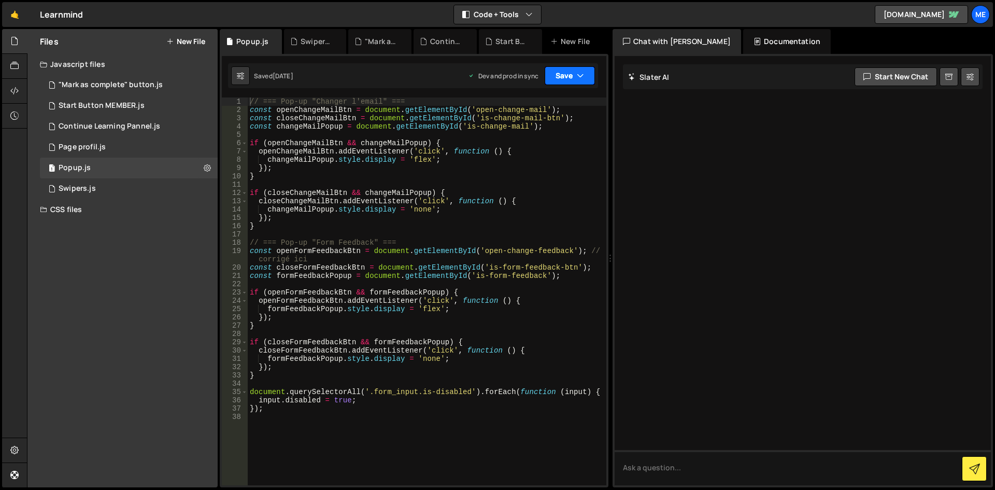
click at [555, 66] on button "Save" at bounding box center [570, 75] width 50 height 19
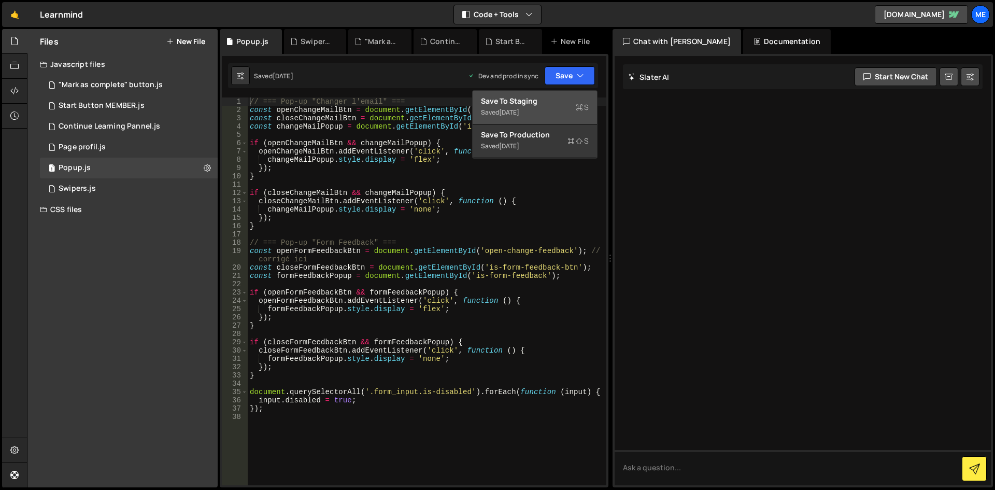
click at [519, 111] on div "[DATE]" at bounding box center [509, 112] width 20 height 9
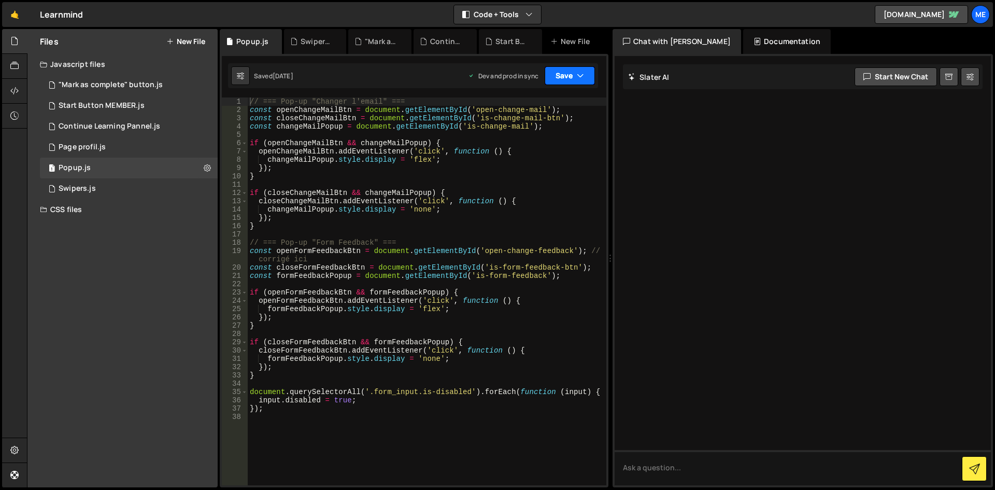
click at [563, 79] on button "Save" at bounding box center [570, 75] width 50 height 19
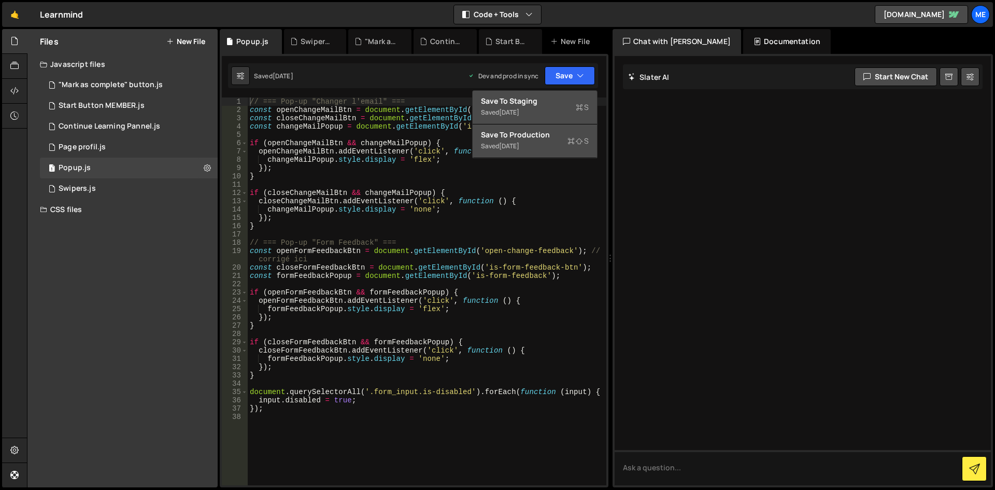
click at [527, 154] on button "Save to Production S Saved [DATE]" at bounding box center [535, 141] width 124 height 34
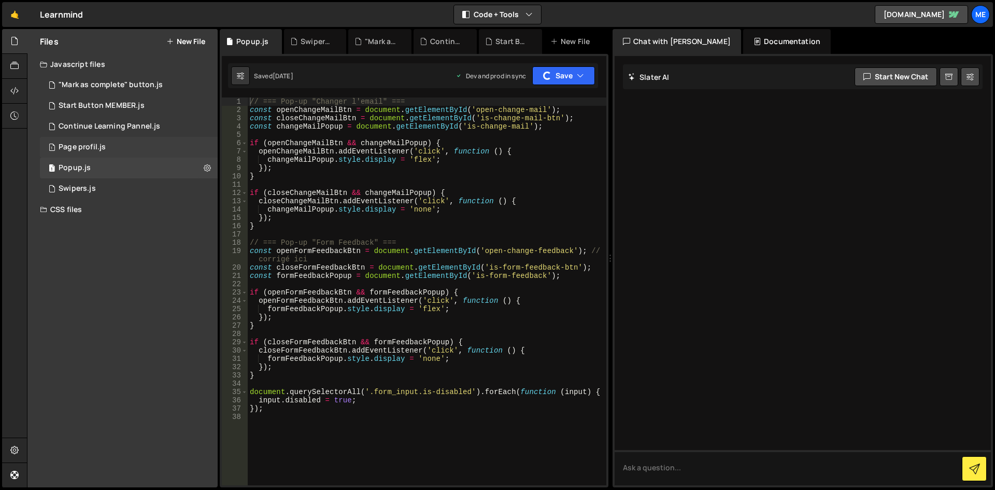
click at [121, 142] on div "1 Page profil.js 0" at bounding box center [129, 147] width 178 height 21
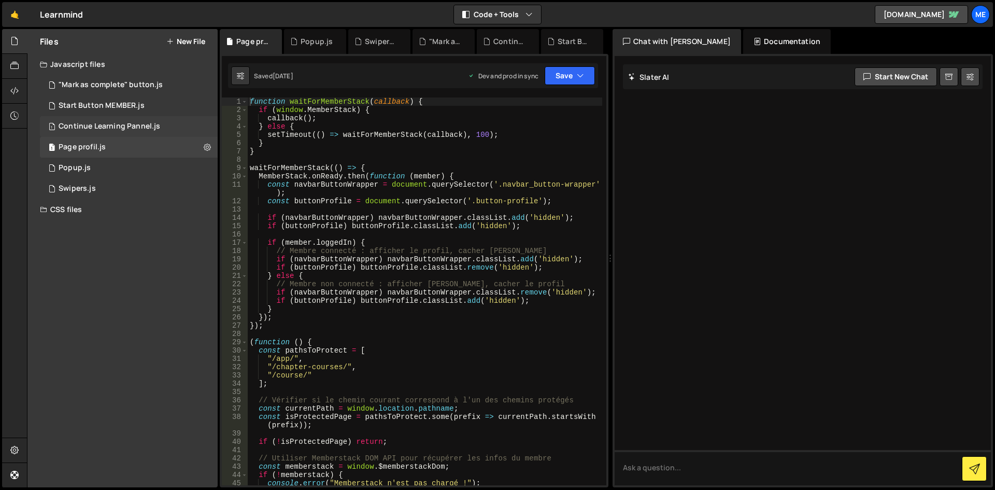
click at [144, 131] on div "1 Continue Learning Pannel.js 0" at bounding box center [129, 126] width 178 height 21
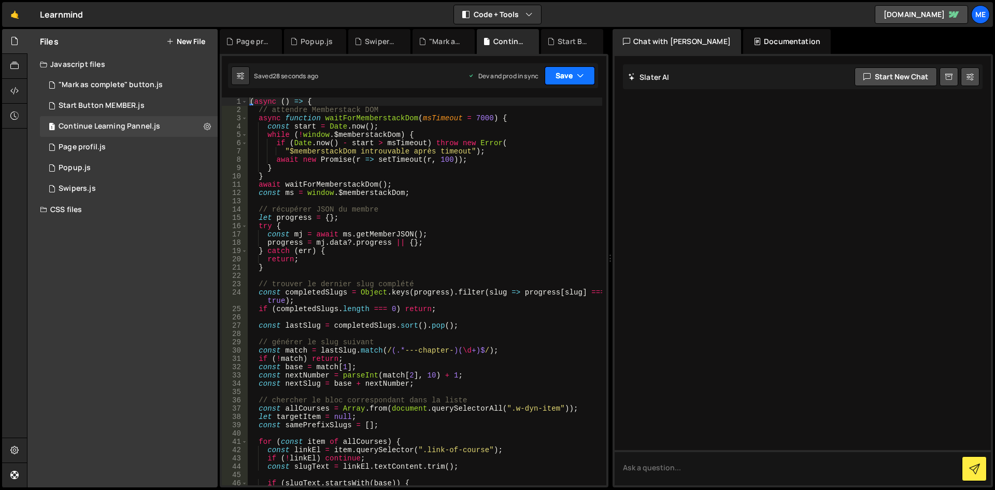
click at [546, 71] on button "Save" at bounding box center [570, 75] width 50 height 19
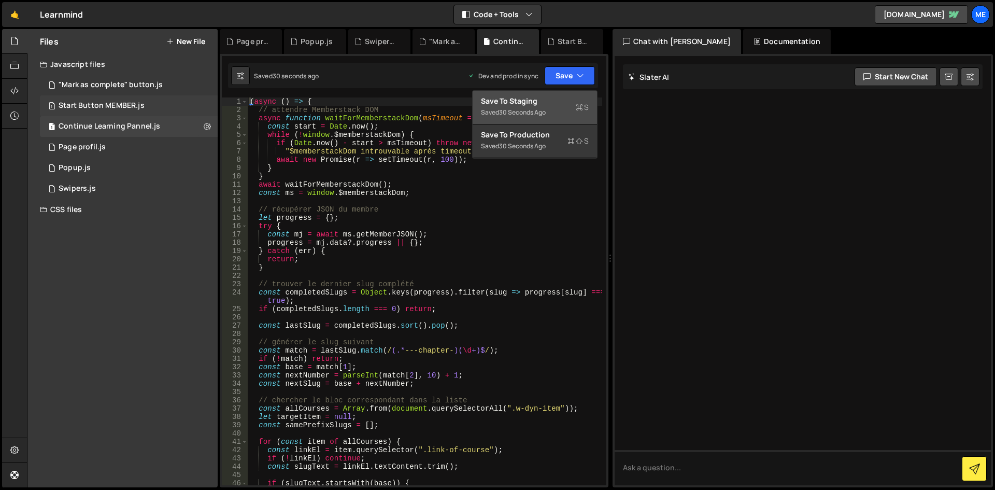
click at [94, 104] on div "Start Button MEMBER.js" at bounding box center [102, 105] width 86 height 9
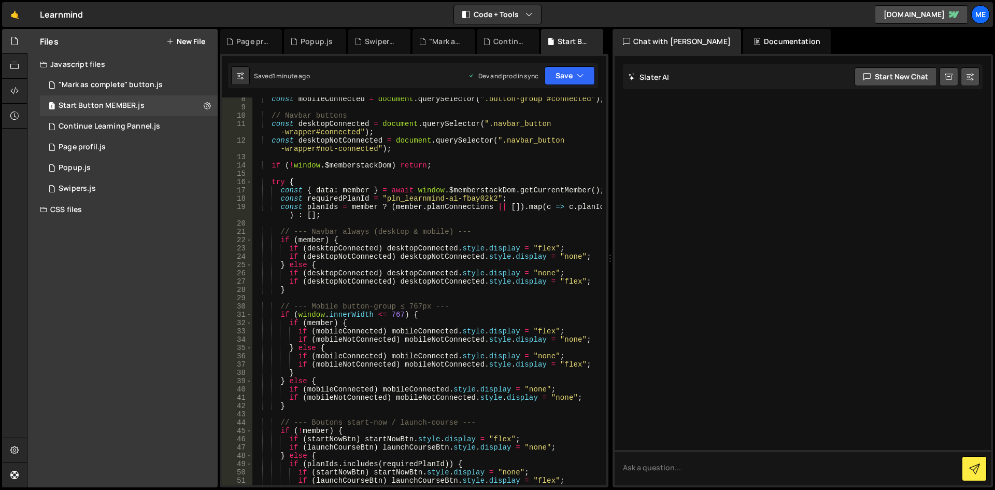
click at [544, 69] on div "Dev and prod in sync Upgrade to Edit Save Save to Staging S Saved 1 minute ago …" at bounding box center [531, 75] width 127 height 19
type textarea "if (desktopConnected) desktopConnected.style.display = "none";"
click at [444, 269] on div "const mobileConnected = document . querySelector ( ".button-group #connected" )…" at bounding box center [427, 297] width 350 height 404
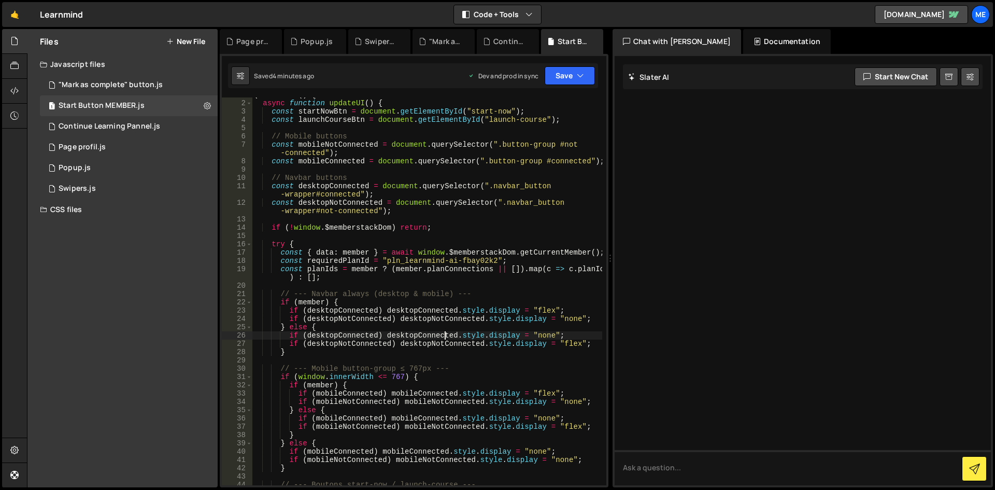
scroll to position [0, 0]
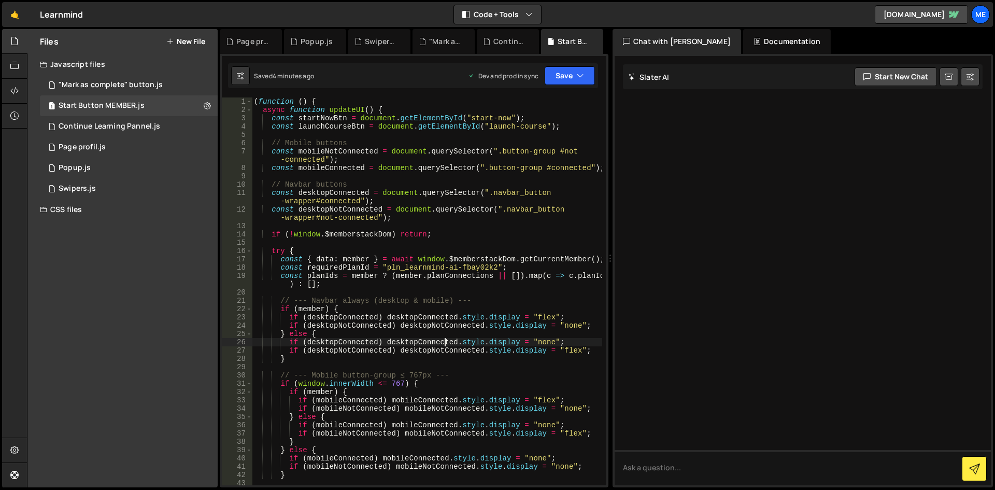
click at [456, 223] on div "( function ( ) { async function updateUI ( ) { const startNowBtn = document . g…" at bounding box center [427, 299] width 350 height 404
click at [559, 70] on button "Save" at bounding box center [570, 75] width 50 height 19
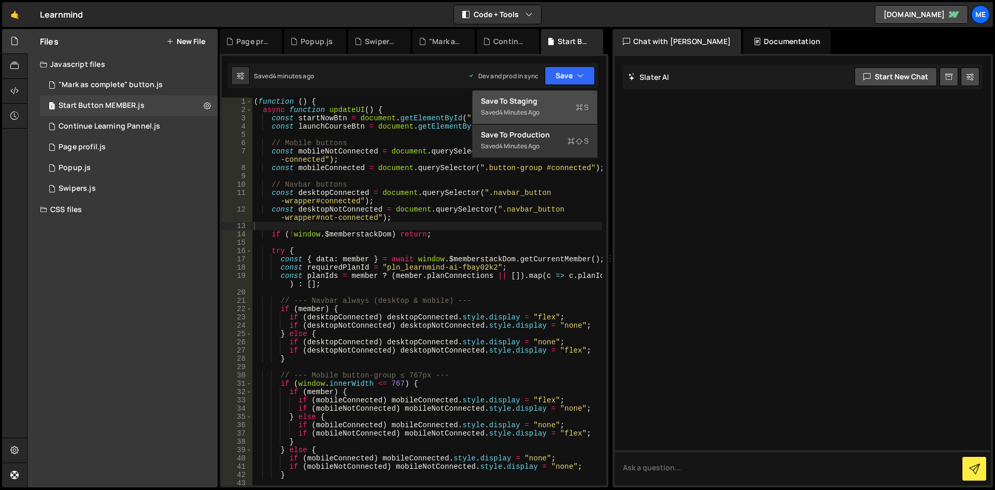
click at [332, 160] on div "( function ( ) { async function updateUI ( ) { const startNowBtn = document . g…" at bounding box center [427, 299] width 350 height 404
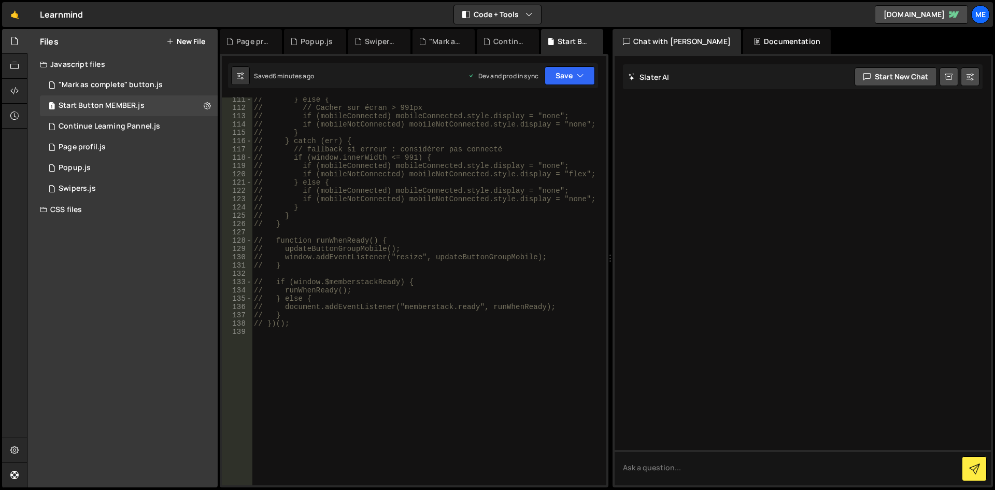
scroll to position [933, 0]
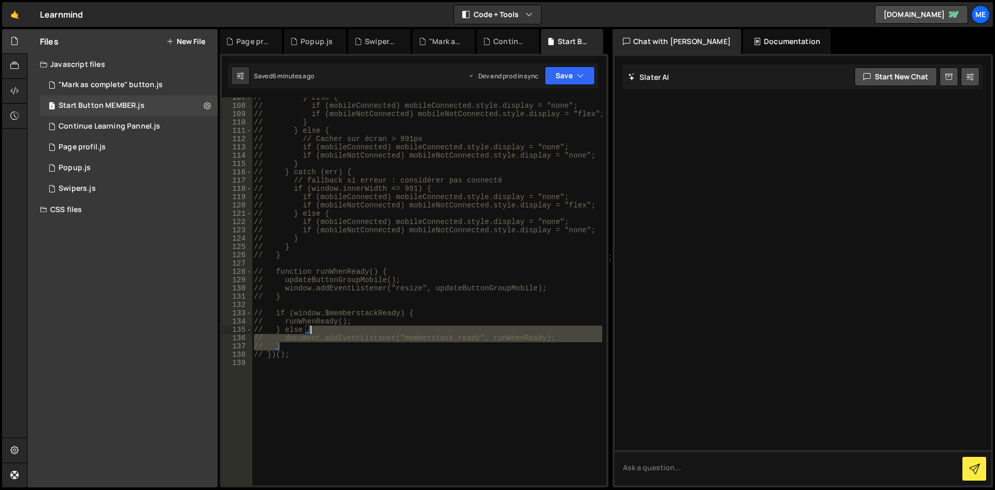
drag, startPoint x: 463, startPoint y: 347, endPoint x: 454, endPoint y: 331, distance: 18.8
click at [454, 331] on div "// } else { // if (mobileConnected) mobileConnected.style.display = "none"; // …" at bounding box center [427, 295] width 350 height 404
type textarea "// } else { // document.addEventListener("memberstack.ready", runWhenReady);"
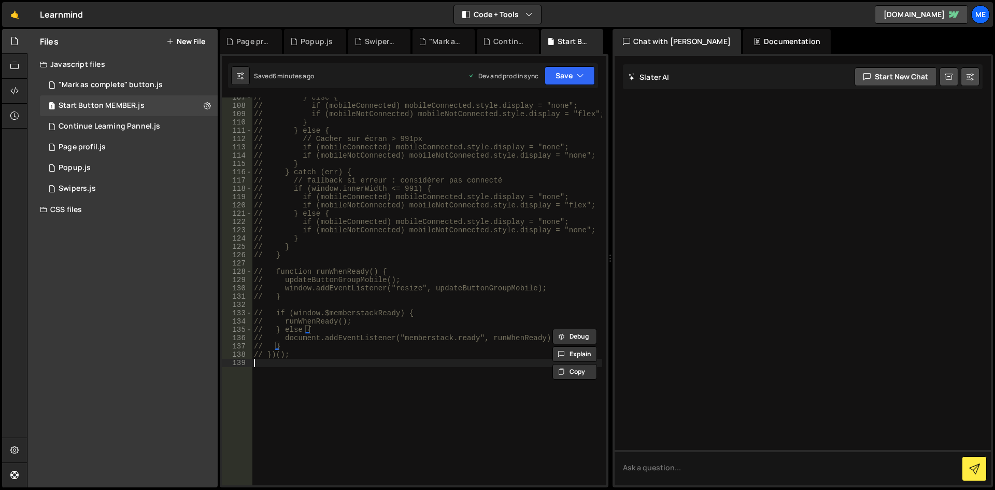
click at [413, 362] on div "// } else { // if (mobileConnected) mobileConnected.style.display = "none"; // …" at bounding box center [427, 295] width 350 height 404
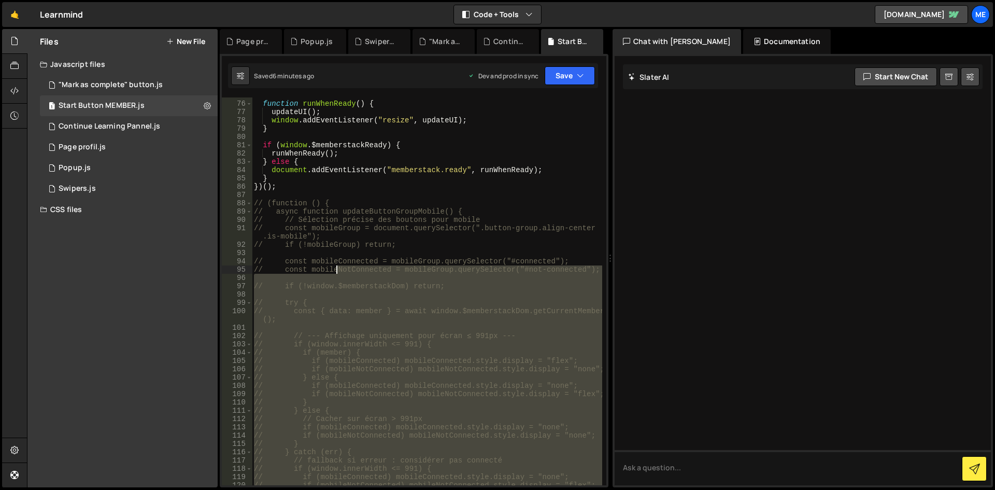
scroll to position [653, 0]
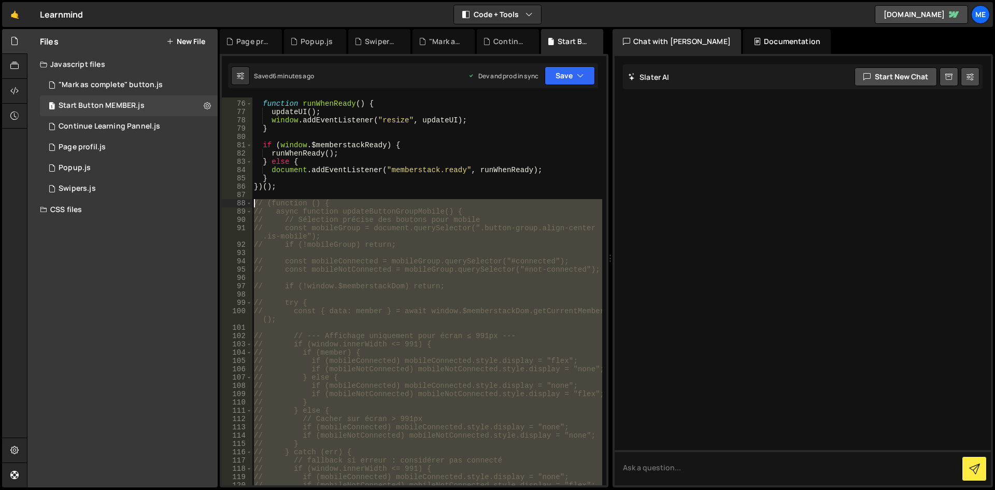
drag, startPoint x: 398, startPoint y: 360, endPoint x: 178, endPoint y: 201, distance: 271.8
click at [178, 201] on div "Files New File Javascript files 1 "Mark as complete" button.js 0 1 Start Button…" at bounding box center [511, 258] width 968 height 459
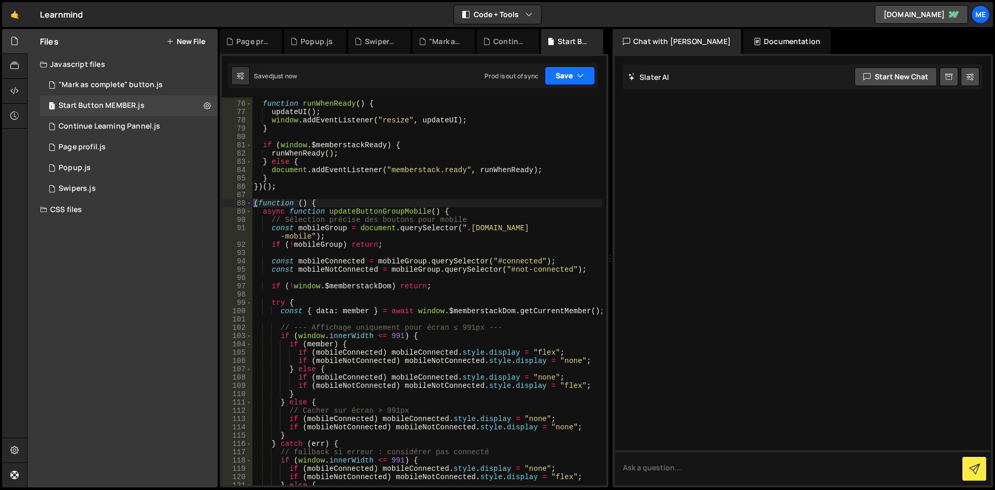
click at [566, 74] on button "Save" at bounding box center [570, 75] width 50 height 19
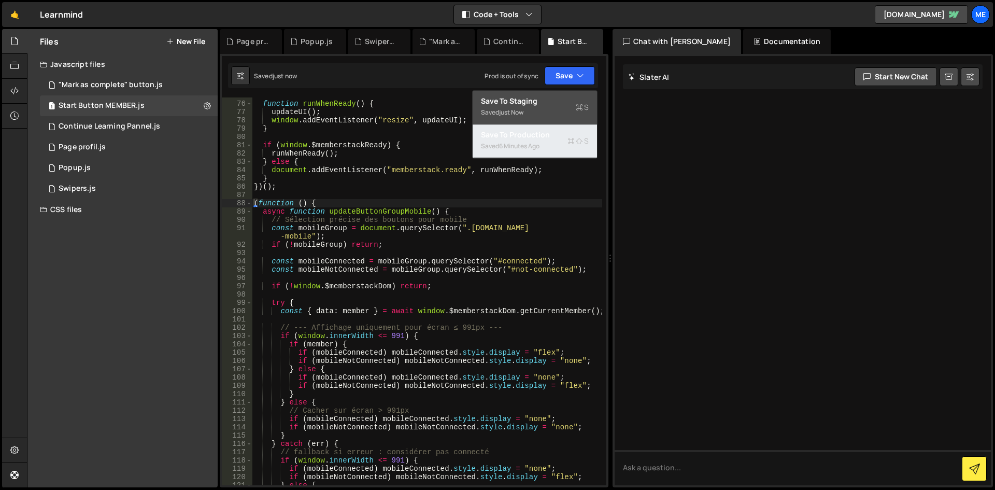
click at [559, 140] on div "Saved 6 minutes ago" at bounding box center [535, 146] width 108 height 12
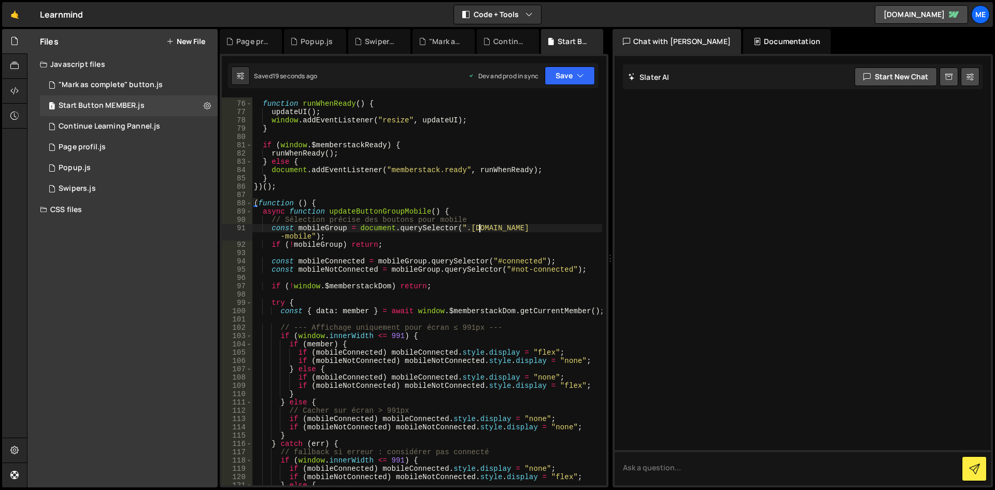
click at [477, 231] on div "function runWhenReady ( ) { updateUI ( ) ; window . addEventListener ( "resize"…" at bounding box center [427, 293] width 350 height 404
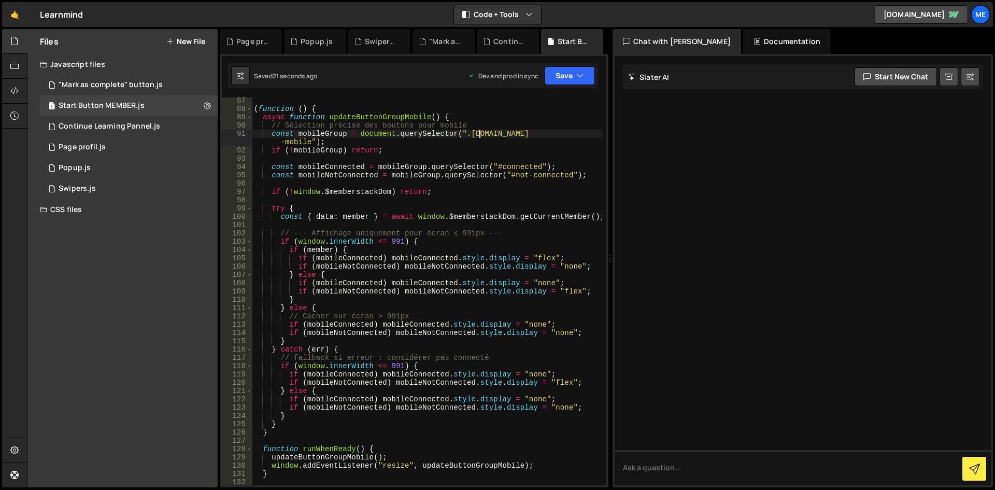
scroll to position [716, 0]
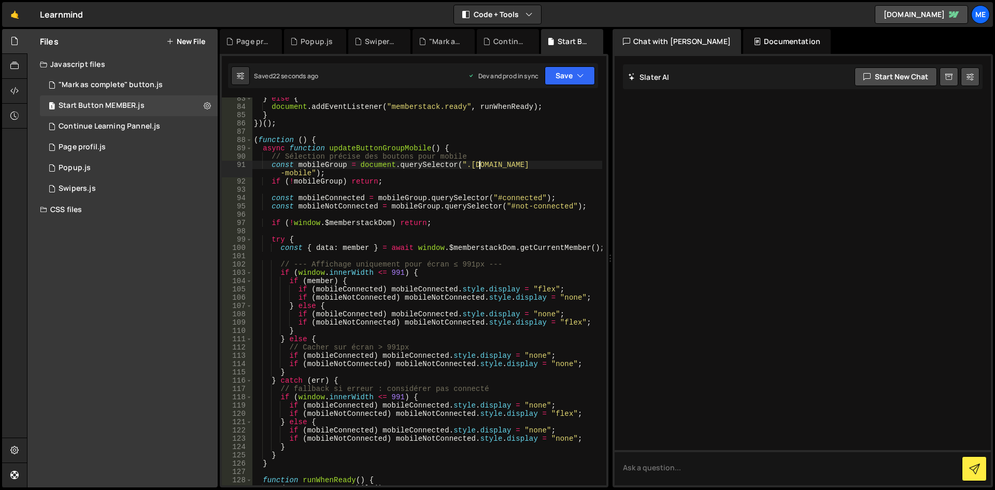
click at [503, 338] on div "} else { document . addEventListener ( "memberstack.ready" , runWhenReady ) ; }…" at bounding box center [427, 296] width 350 height 404
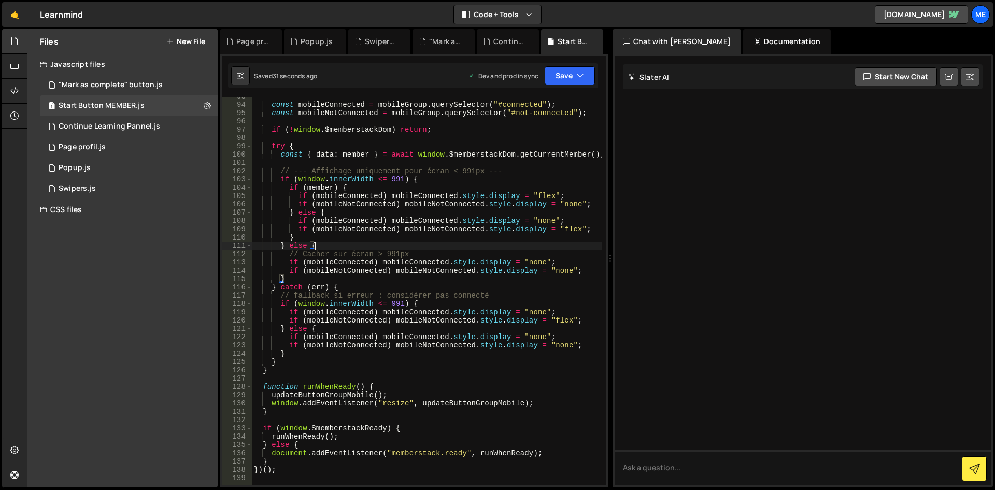
scroll to position [934, 0]
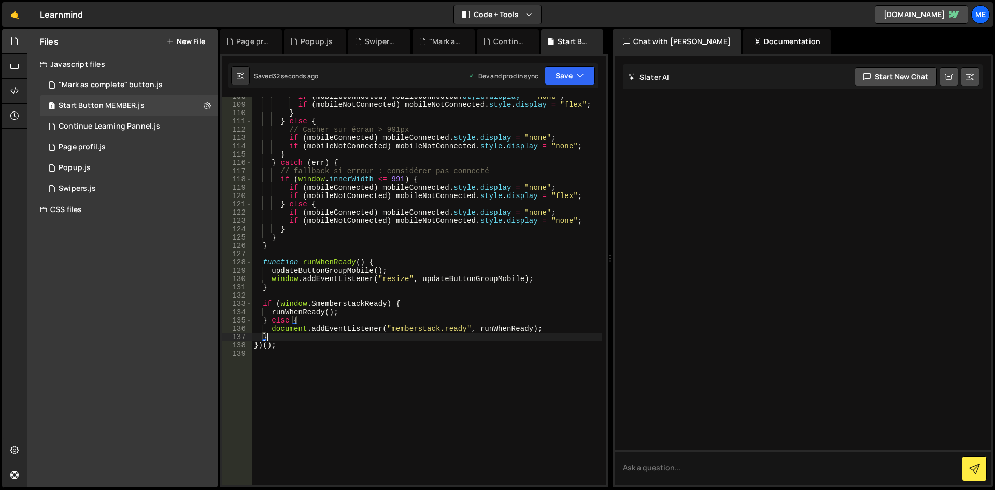
click at [310, 332] on div "if ( mobileConnected ) mobileConnected . style . display = "none" ; if ( mobile…" at bounding box center [427, 294] width 350 height 404
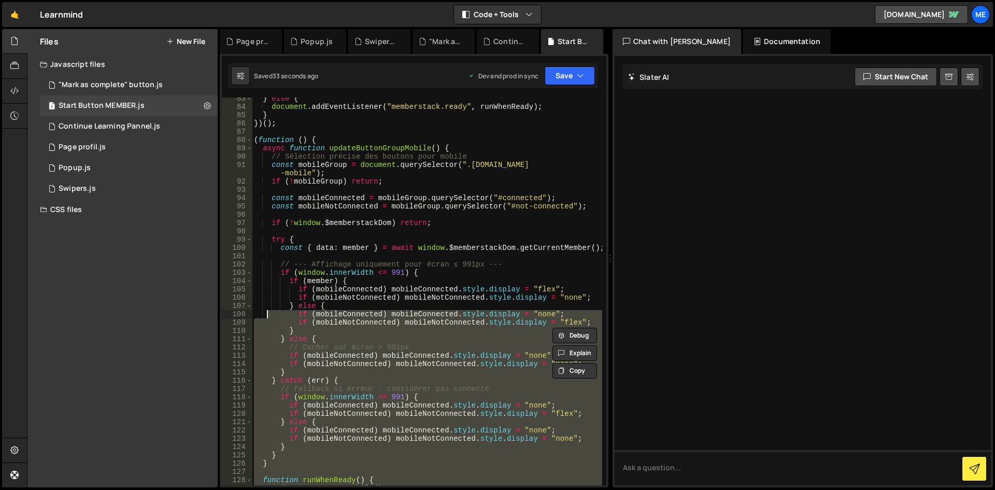
scroll to position [654, 0]
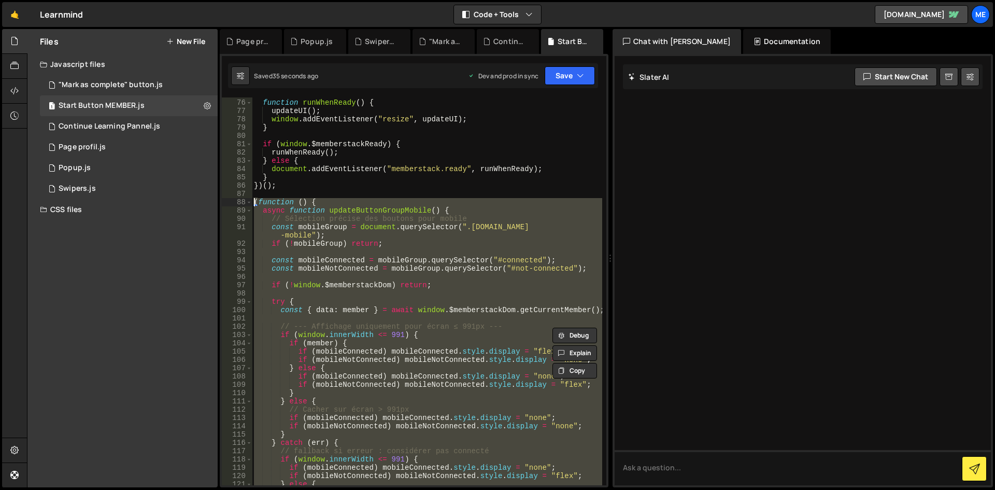
drag, startPoint x: 302, startPoint y: 344, endPoint x: 245, endPoint y: 205, distance: 150.9
click at [245, 205] on div "document.addEventListener("memberstack.ready", runWhenReady); } 75 76 77 78 79 …" at bounding box center [414, 291] width 385 height 388
type textarea "(function () { async function updateButtonGroupMobile() {"
paste textarea
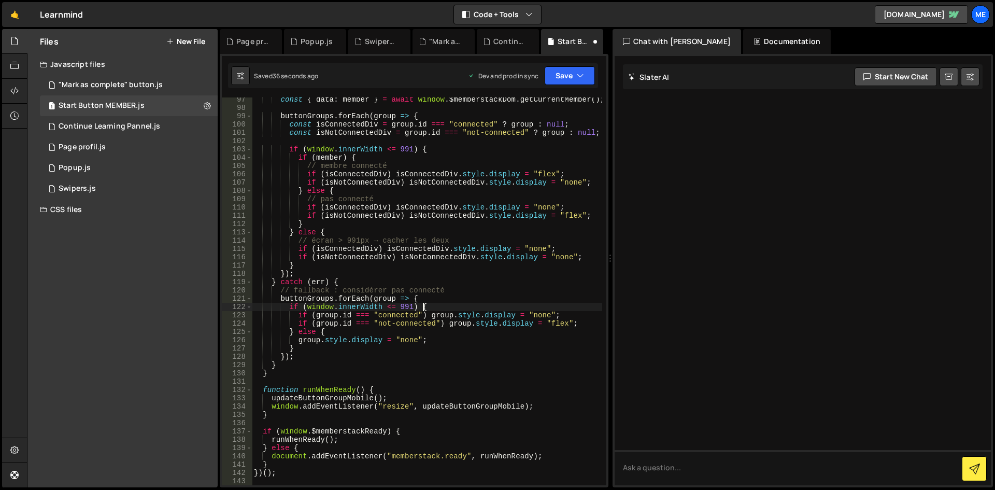
click at [430, 309] on div "const { data : member } = await window . $memberstackDom . getCurrentMember ( )…" at bounding box center [427, 297] width 350 height 404
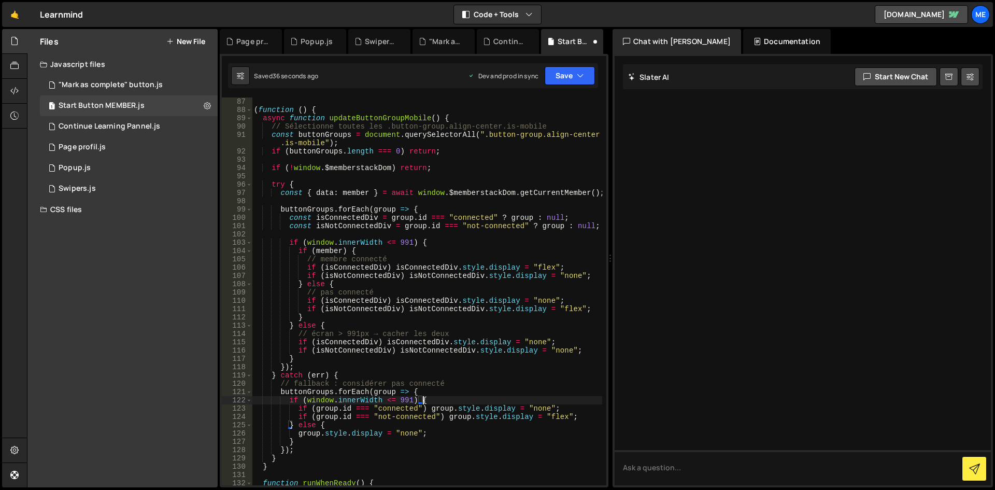
scroll to position [684, 0]
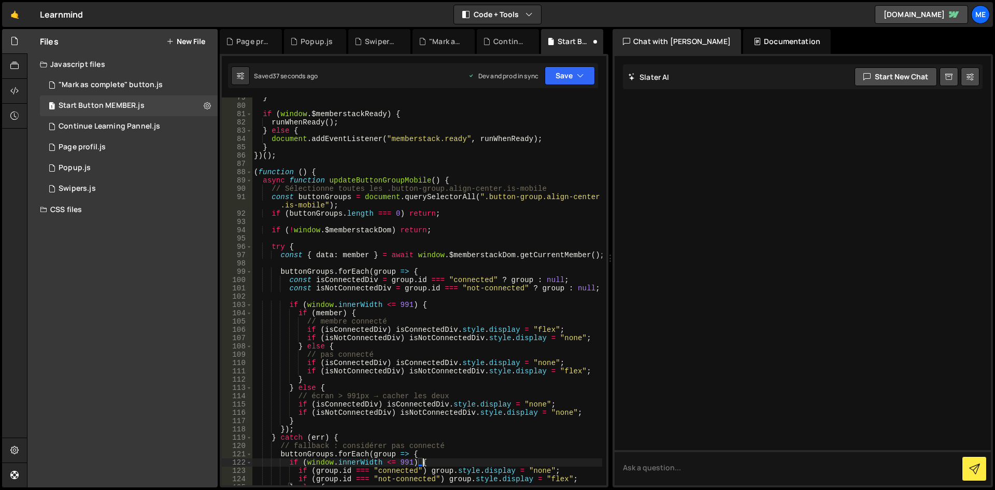
click at [430, 309] on div "} if ( window . $memberstackReady ) { runWhenReady ( ) ; } else { document . ad…" at bounding box center [427, 295] width 350 height 404
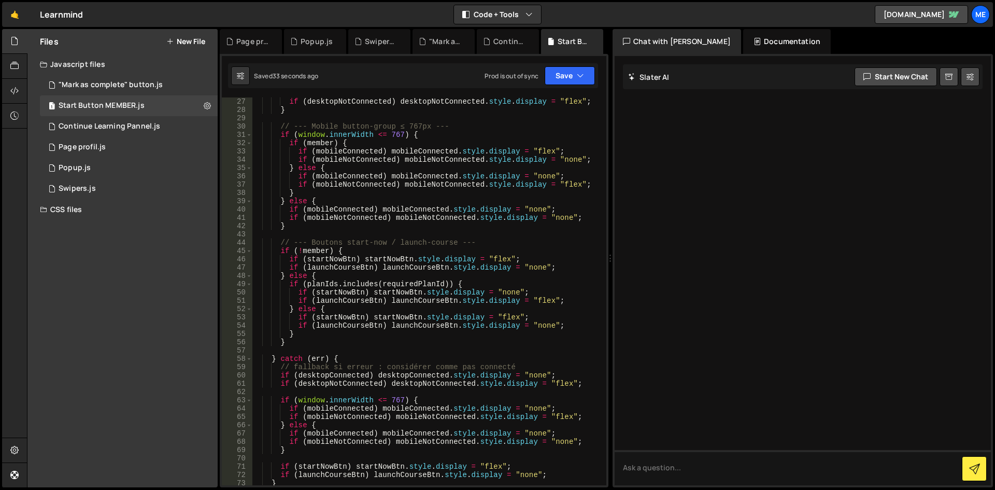
scroll to position [249, 0]
click at [521, 265] on div "if ( desktopNotConnected ) desktopNotConnected . style . display = "flex" ; } /…" at bounding box center [427, 299] width 350 height 404
type textarea "if (launchCourseBtn) launchCourseBtn.style.display = "none";"
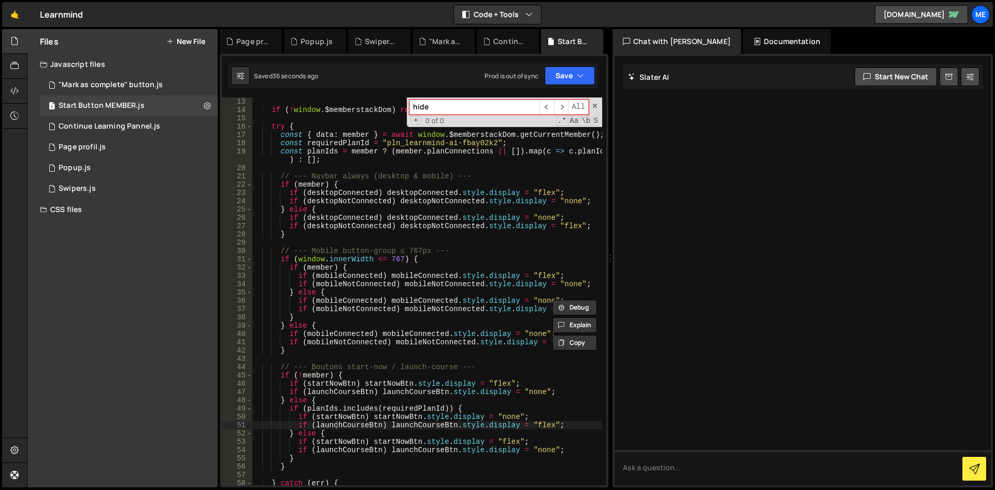
scroll to position [124, 0]
type input "hide"
click at [588, 102] on span "All" at bounding box center [578, 107] width 21 height 15
type textarea "if (launchCourseBtn) launchCourseBtn.style.display = "flex";"
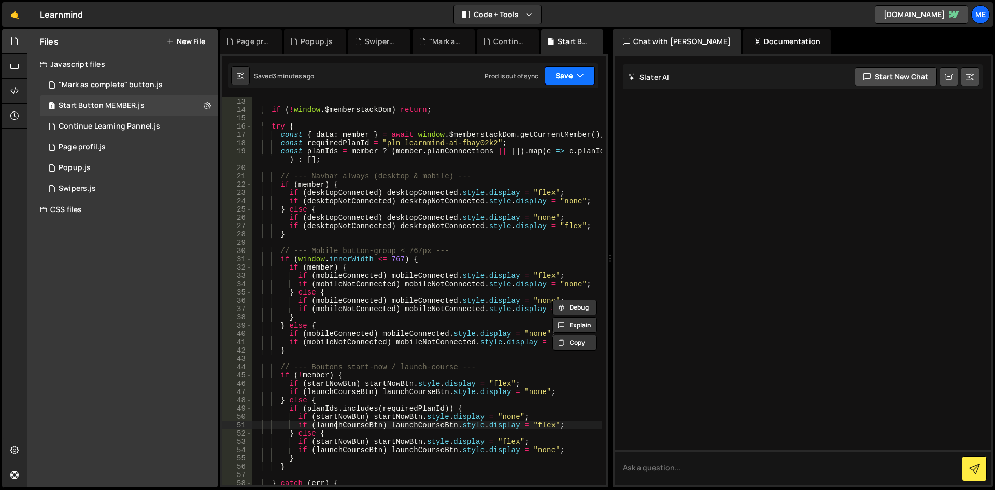
click at [583, 71] on icon "button" at bounding box center [580, 76] width 7 height 10
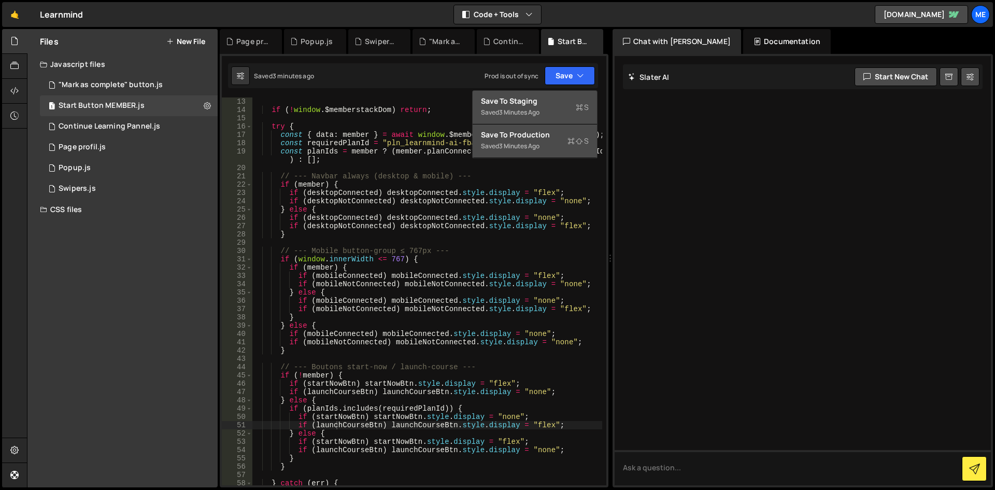
click at [539, 143] on div "3 minutes ago" at bounding box center [519, 146] width 40 height 9
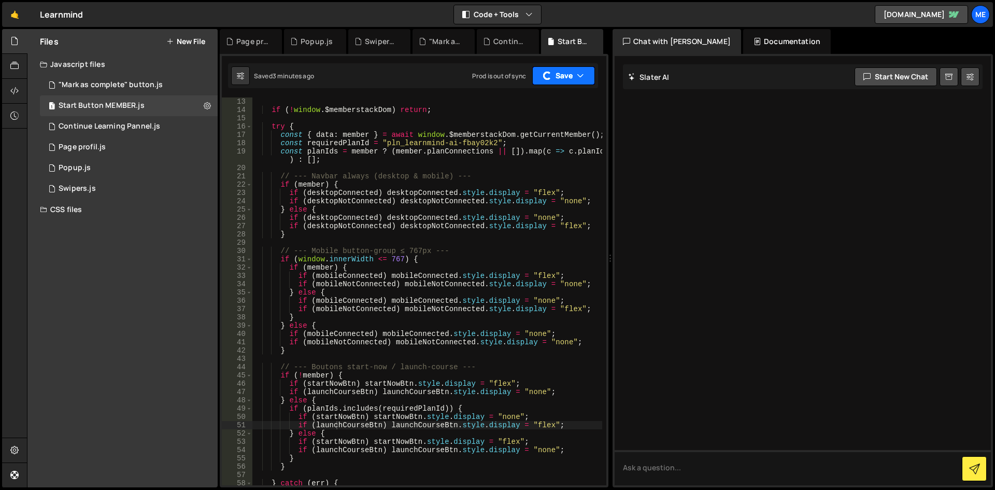
click at [562, 80] on button "Save" at bounding box center [563, 75] width 63 height 19
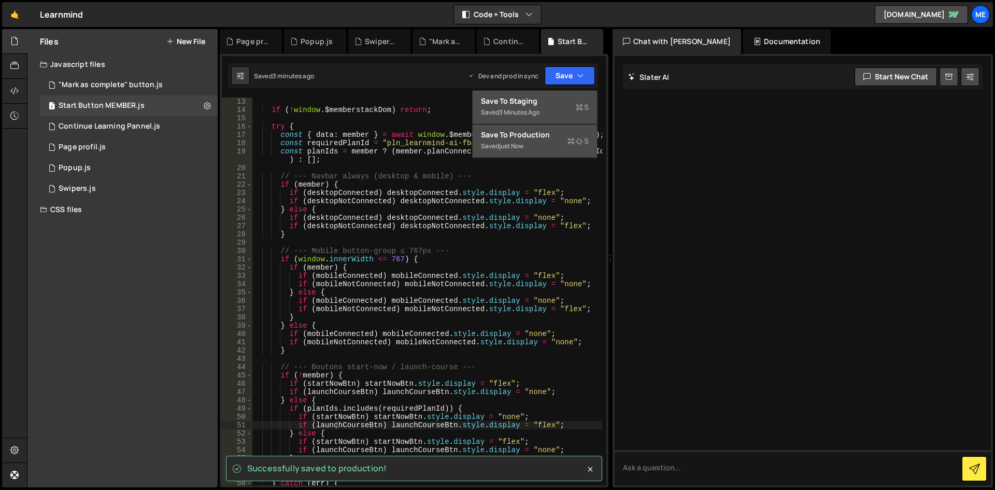
click at [551, 107] on div "Saved 3 minutes ago" at bounding box center [535, 112] width 108 height 12
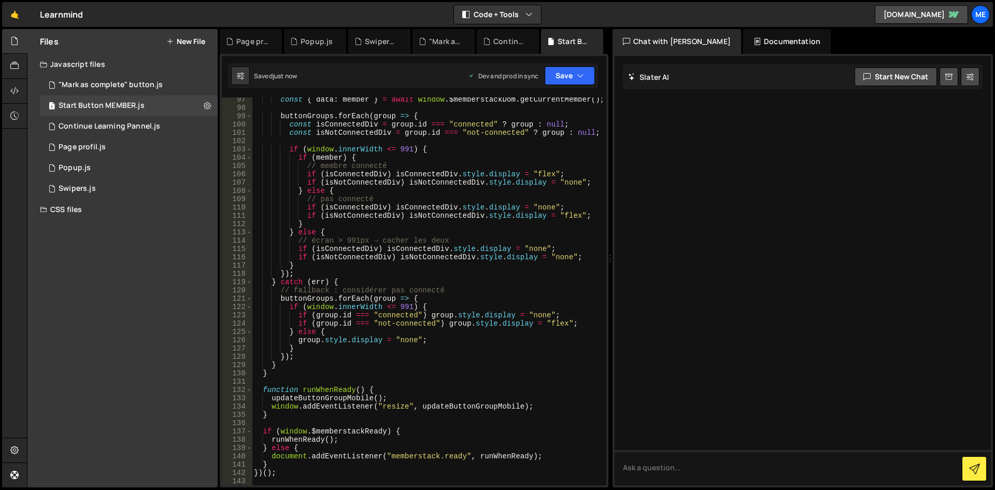
scroll to position [933, 0]
